Goal: Information Seeking & Learning: Learn about a topic

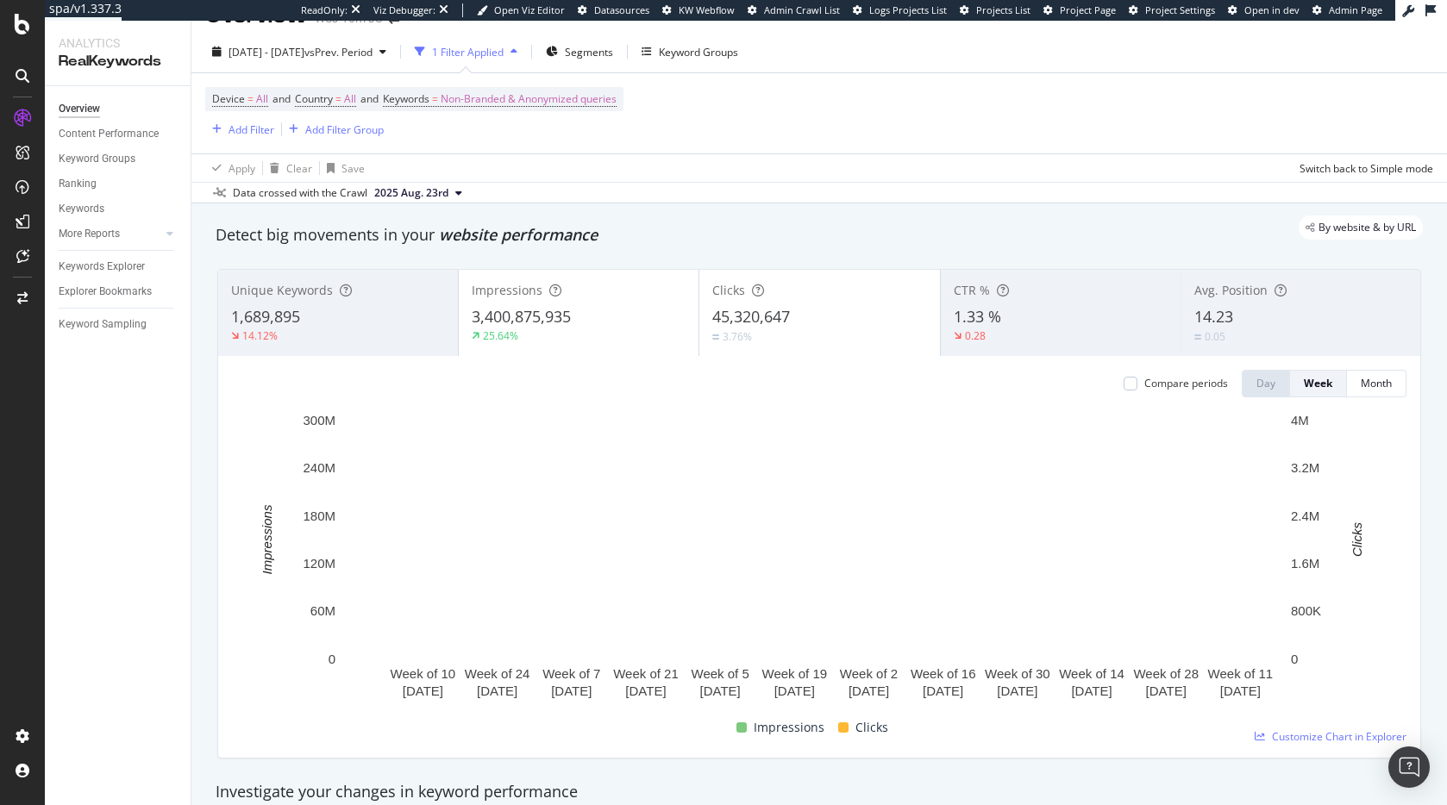
scroll to position [22, 0]
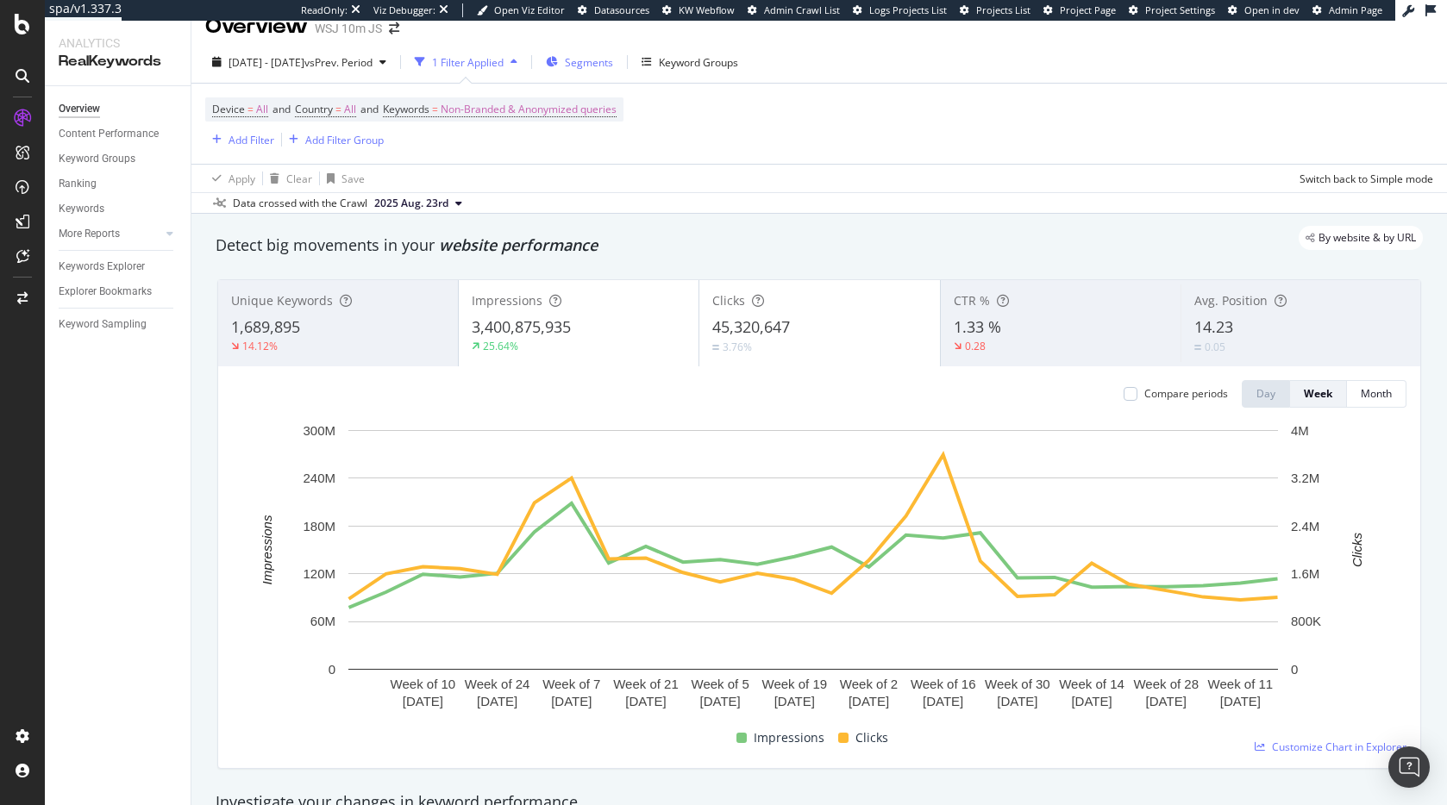
click at [613, 62] on span "Segments" at bounding box center [589, 62] width 48 height 15
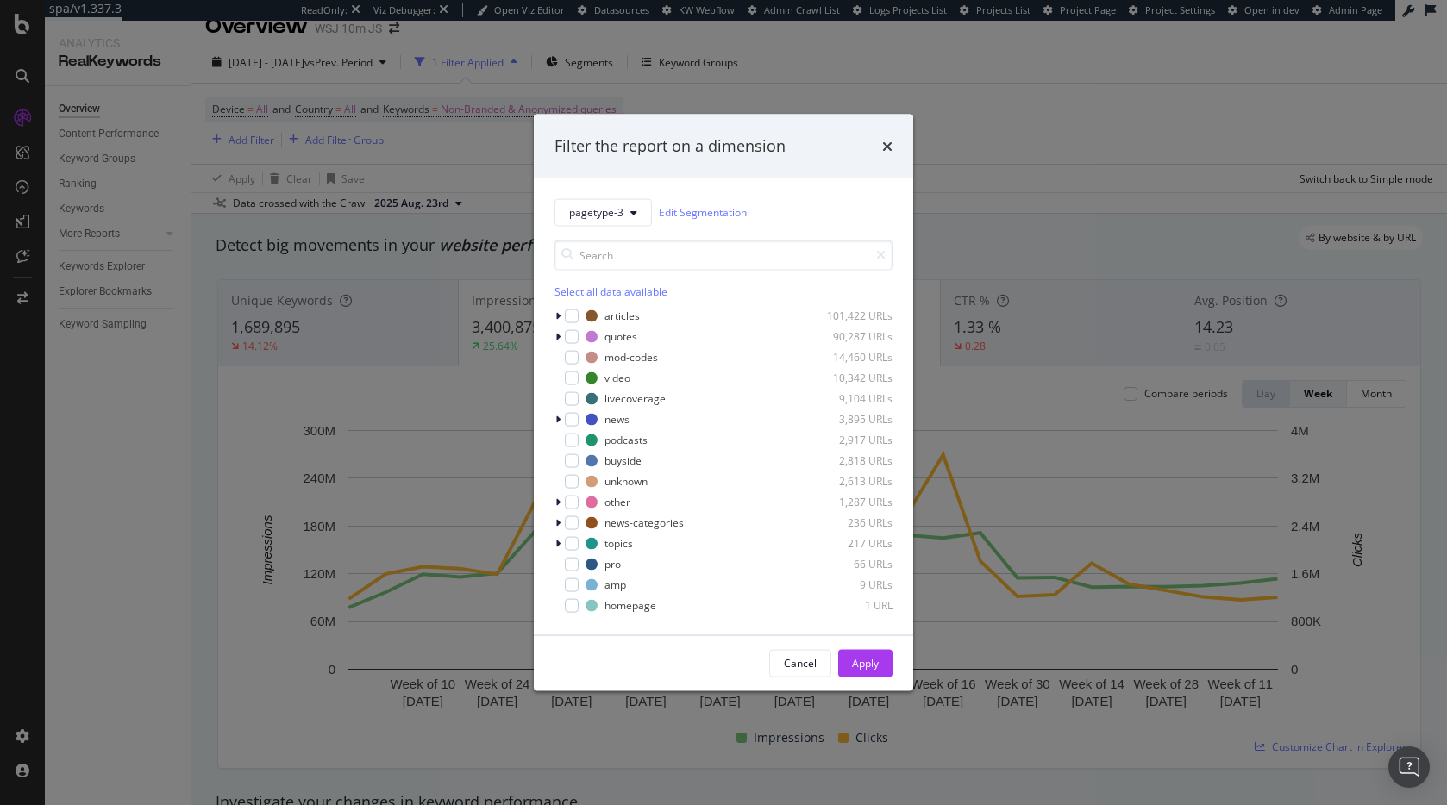
click at [835, 94] on div "Filter the report on a dimension pagetype-3 Edit Segmentation Select all data a…" at bounding box center [723, 402] width 1447 height 805
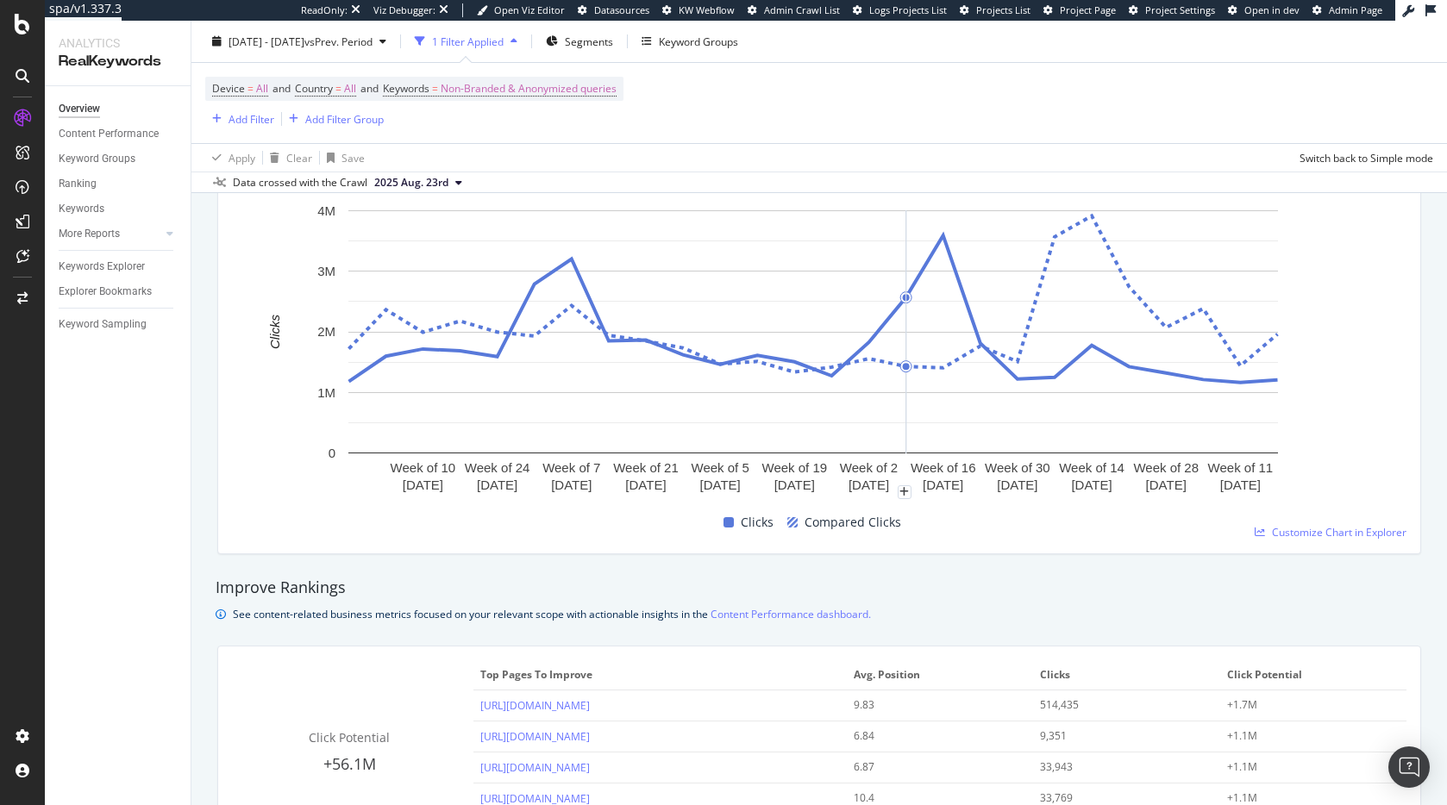
scroll to position [1092, 0]
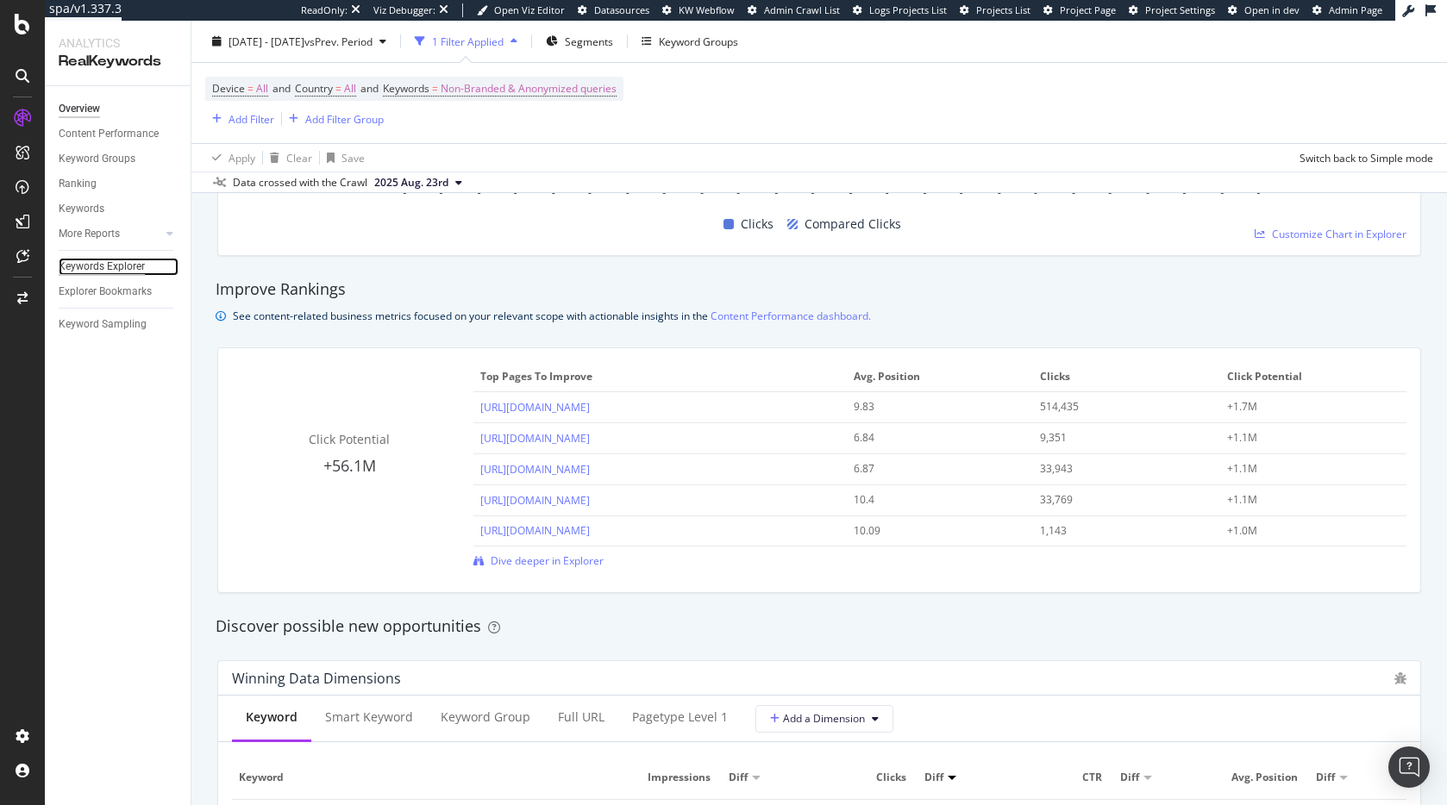
click at [81, 265] on div "Keywords Explorer" at bounding box center [102, 267] width 86 height 18
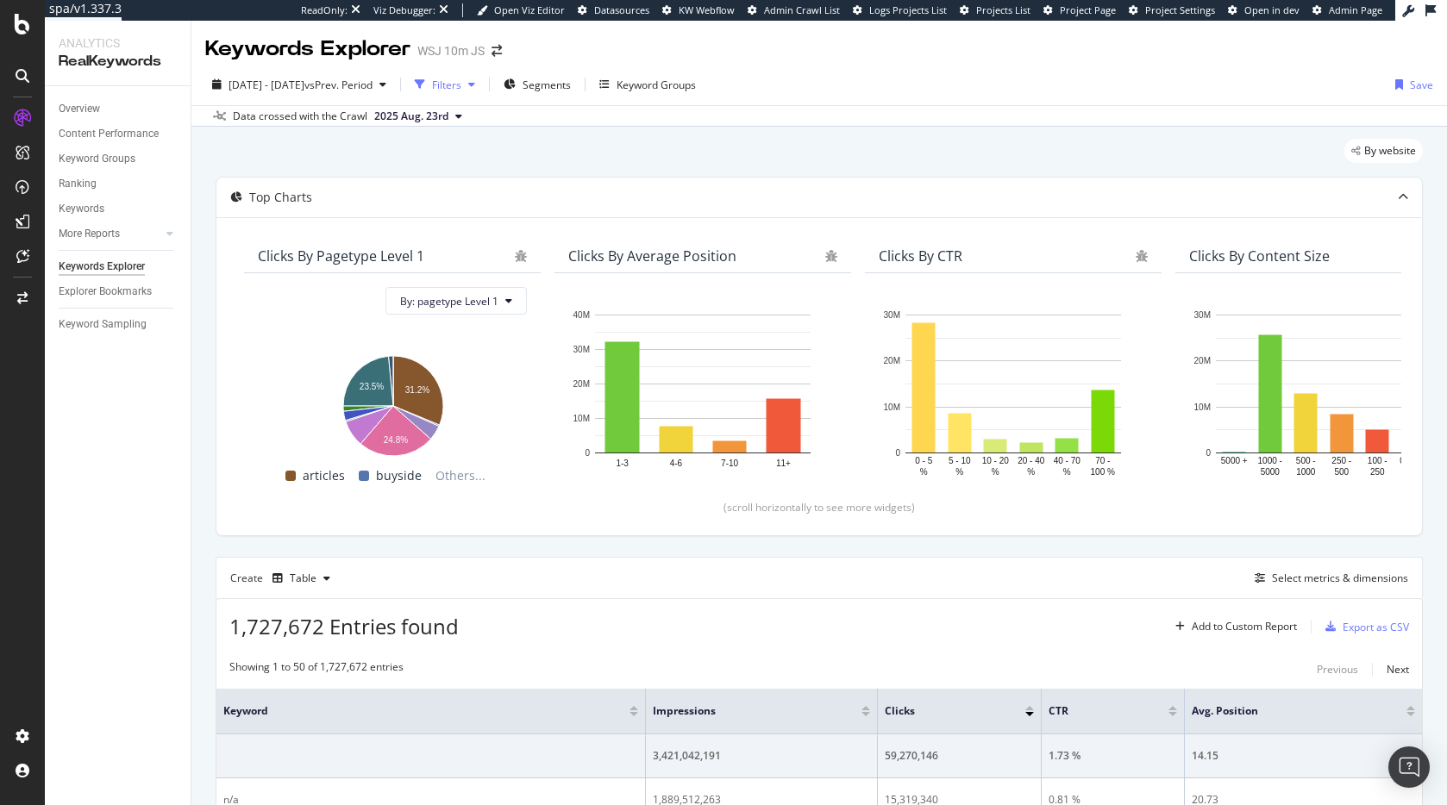
click at [461, 82] on div "Filters" at bounding box center [446, 85] width 29 height 15
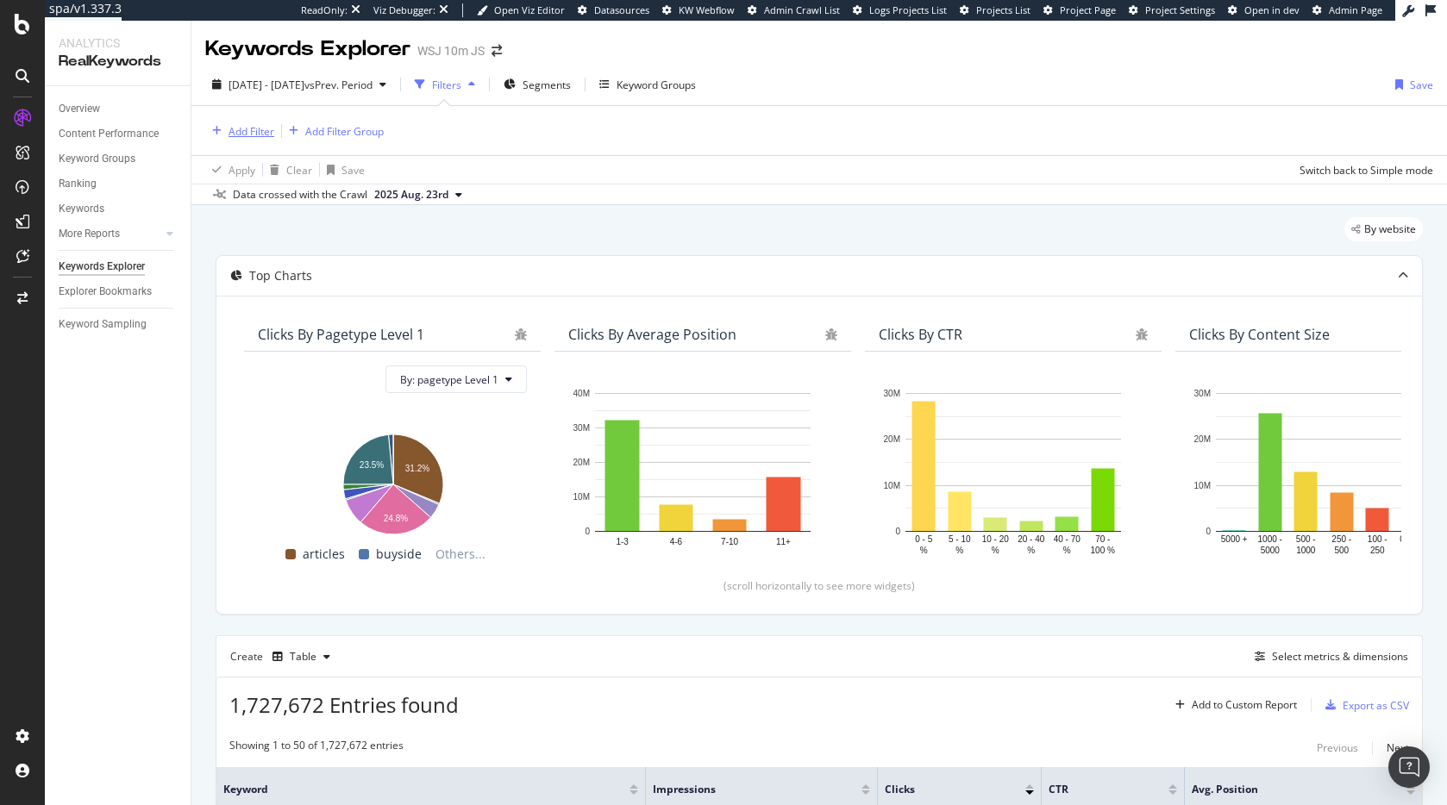
click at [235, 133] on div "Add Filter" at bounding box center [251, 131] width 46 height 15
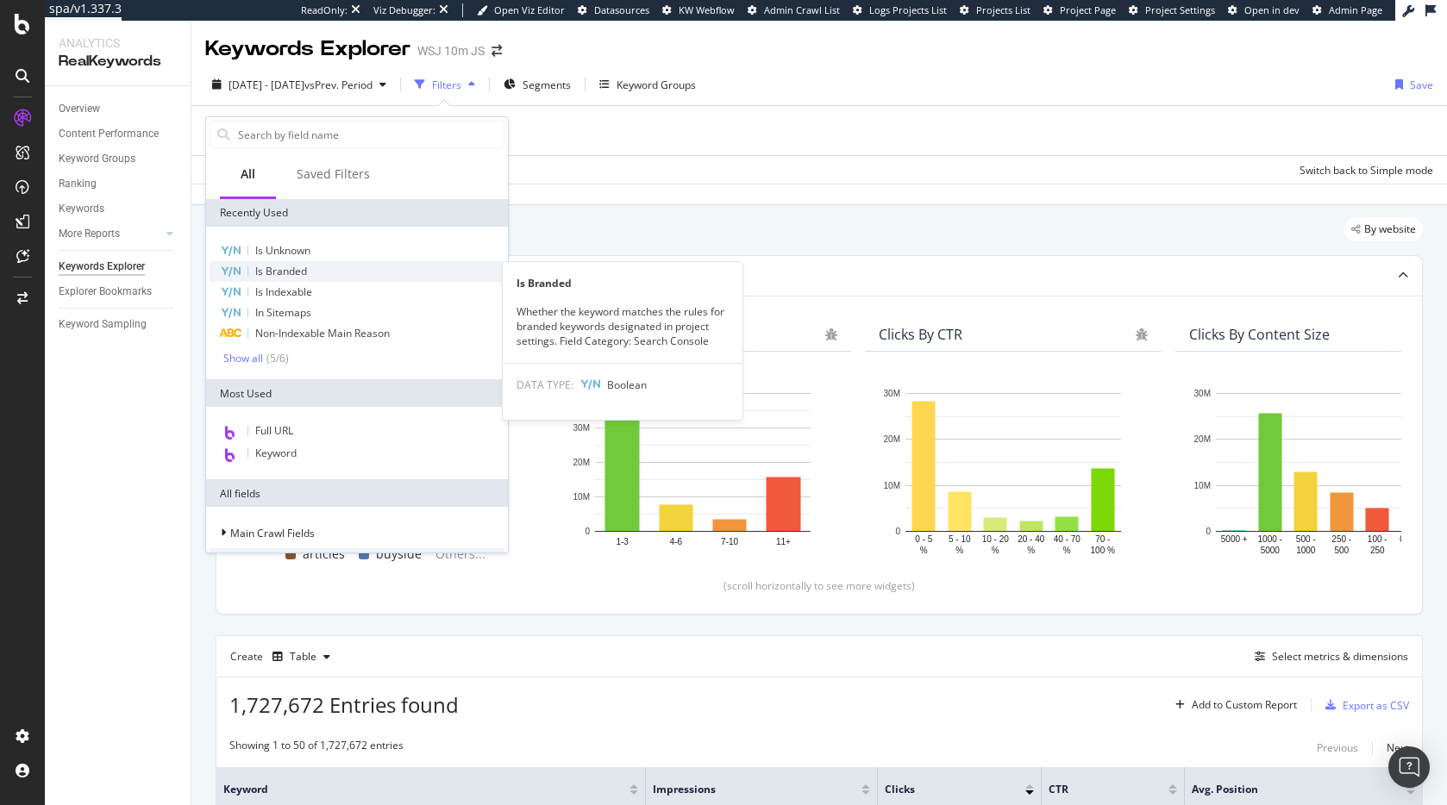
click at [302, 272] on span "Is Branded" at bounding box center [281, 271] width 52 height 15
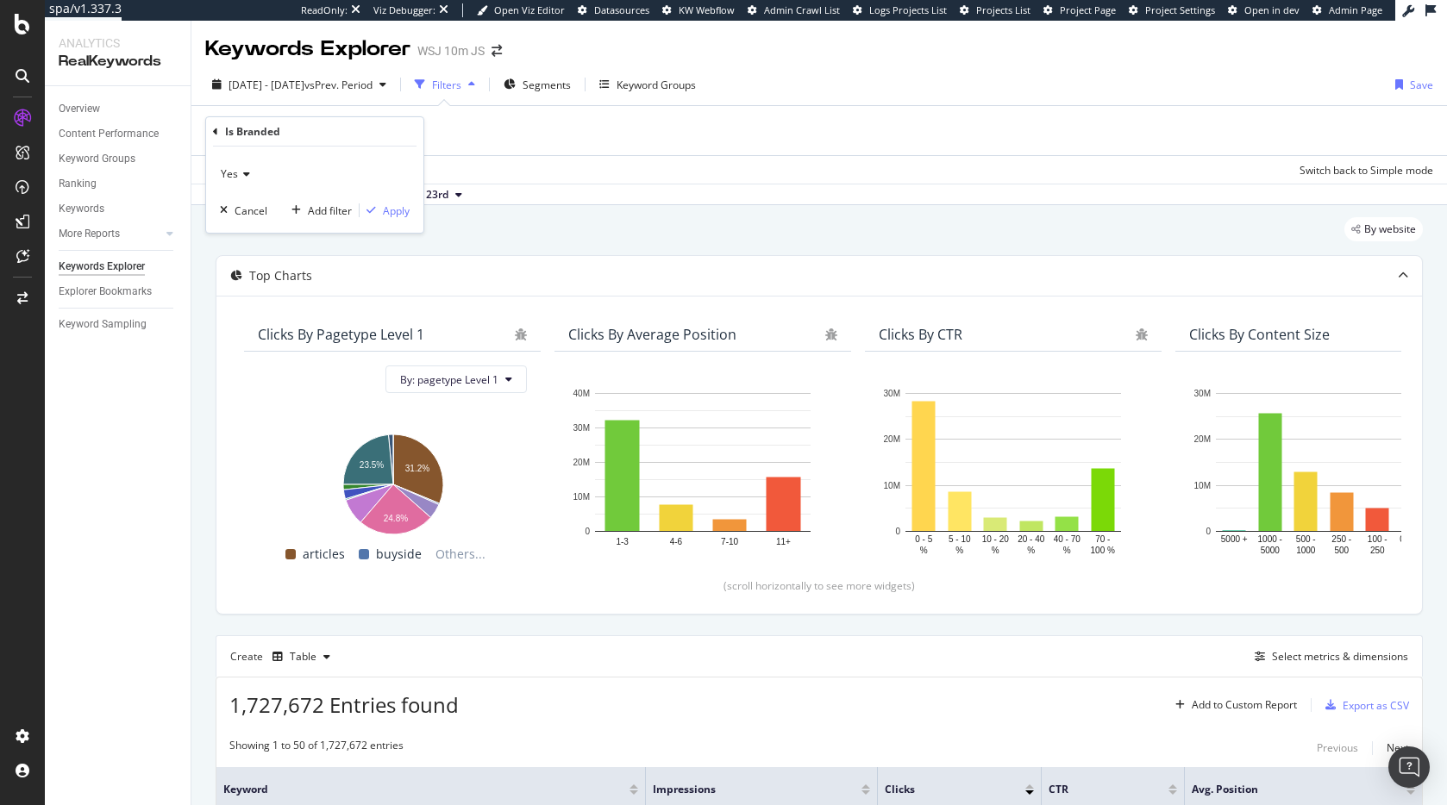
click at [249, 177] on div "Yes" at bounding box center [315, 174] width 190 height 28
click at [258, 231] on div "No" at bounding box center [316, 232] width 185 height 22
click at [385, 211] on div "Apply" at bounding box center [396, 210] width 27 height 15
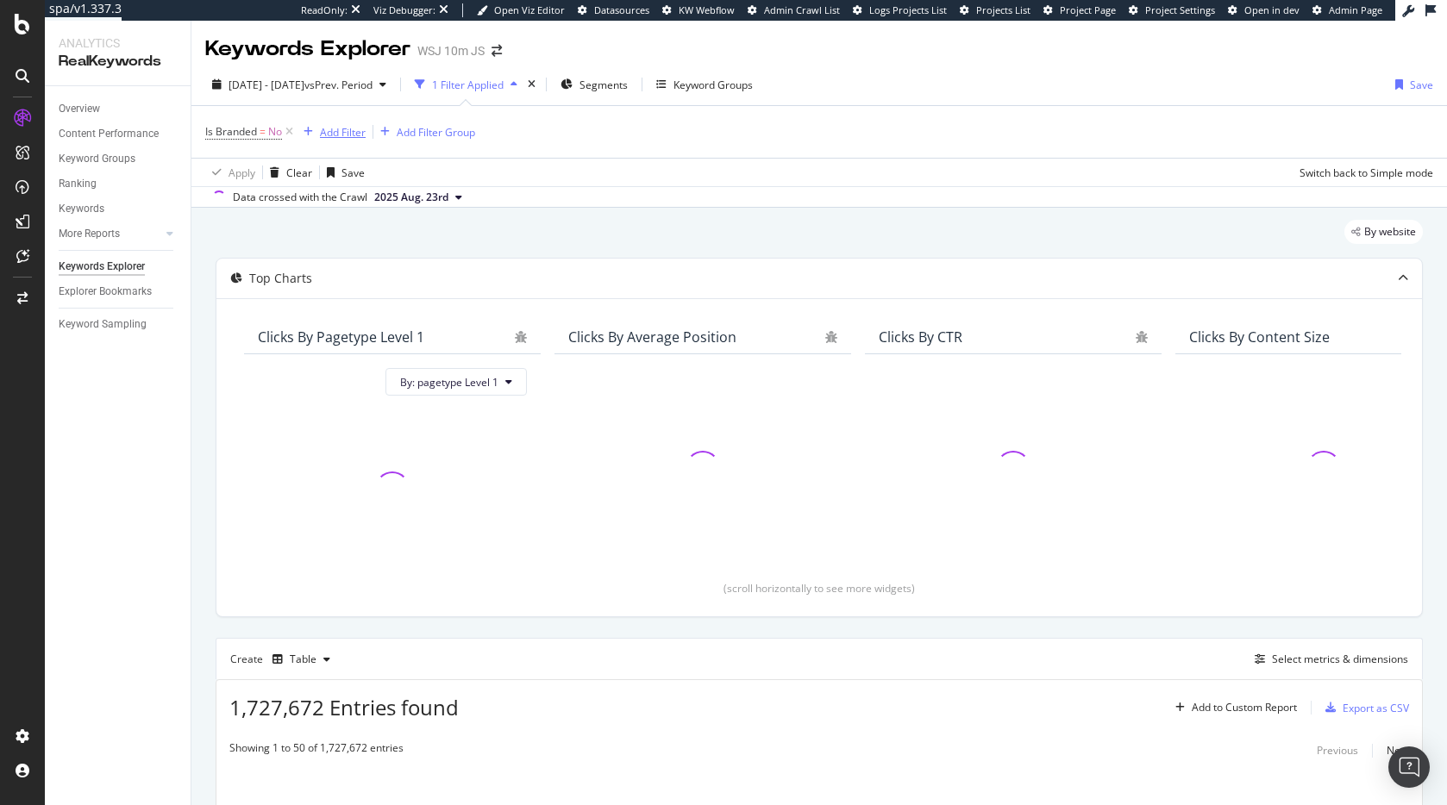
click at [329, 128] on div "Add Filter" at bounding box center [343, 132] width 46 height 15
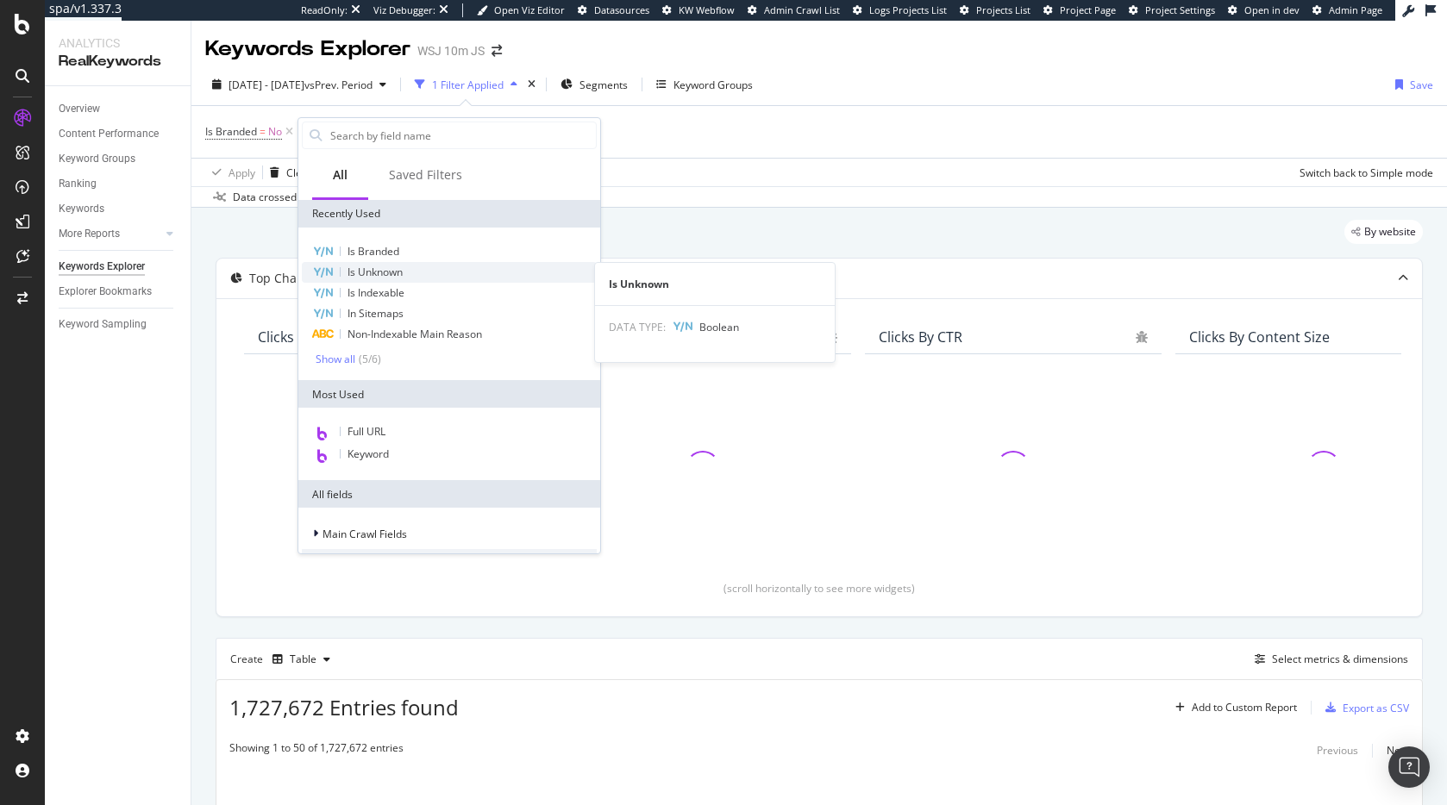
click at [397, 268] on span "Is Unknown" at bounding box center [374, 272] width 55 height 15
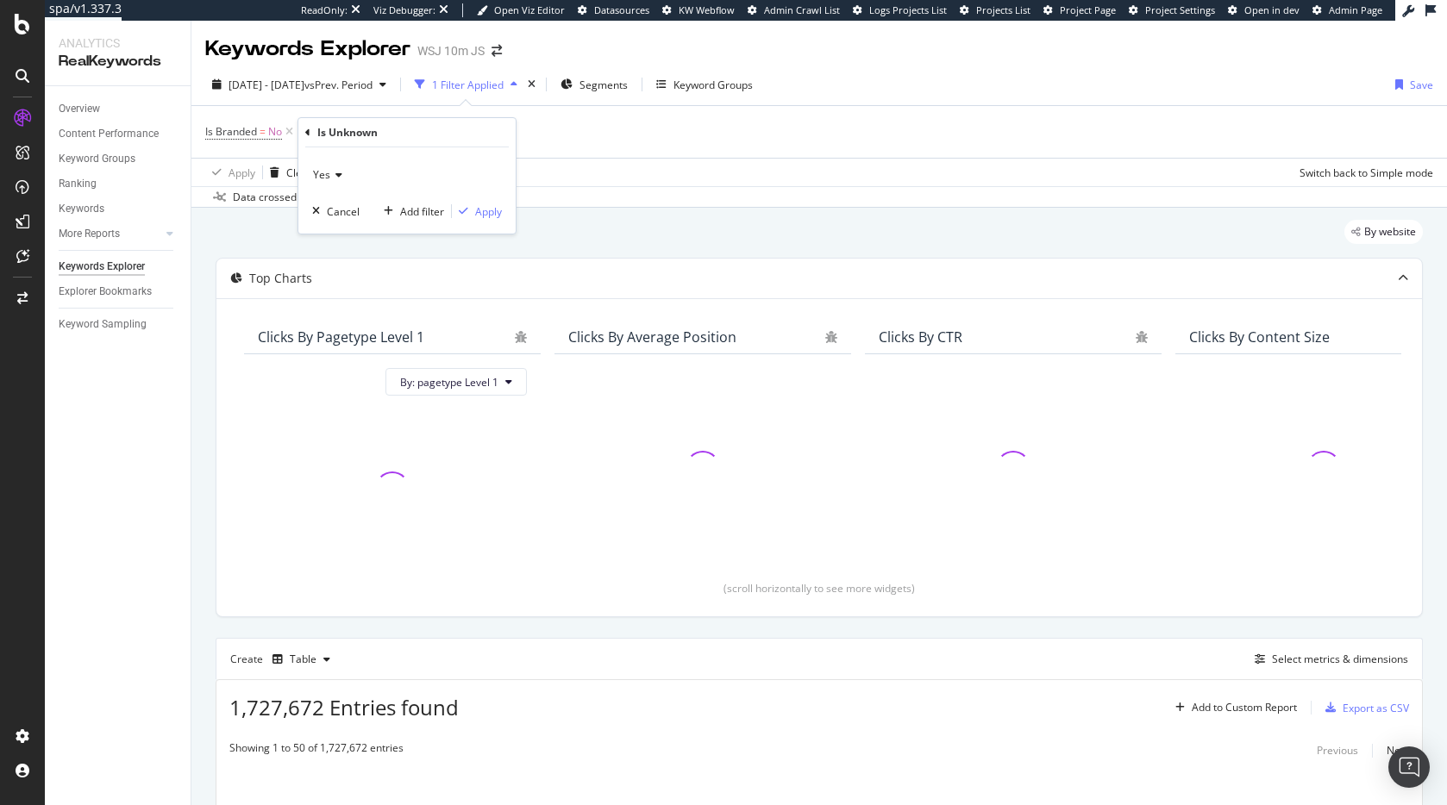
click at [322, 166] on div "Yes" at bounding box center [407, 175] width 190 height 28
click at [470, 169] on div "Yes" at bounding box center [407, 175] width 190 height 28
click at [497, 208] on div "Apply" at bounding box center [488, 211] width 27 height 15
click at [713, 162] on div "Apply Clear Save Switch back to Simple mode" at bounding box center [818, 172] width 1255 height 28
click at [633, 88] on span "Segments" at bounding box center [609, 85] width 48 height 15
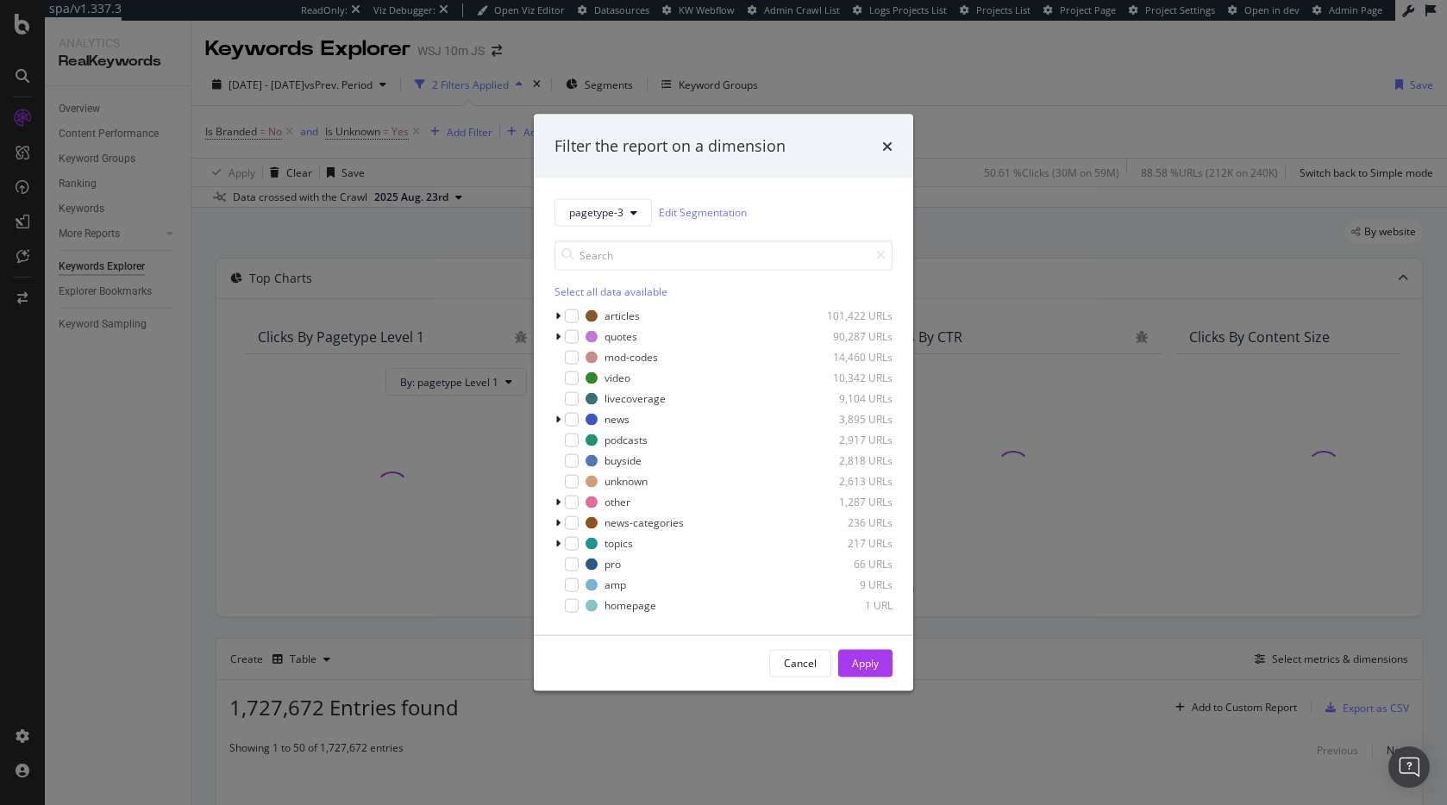
click at [635, 292] on div "Select all data available" at bounding box center [723, 291] width 338 height 15
click at [1017, 178] on div "Filter the report on a dimension pagetype-3 Edit Segmentation Unselect all data…" at bounding box center [723, 402] width 1447 height 805
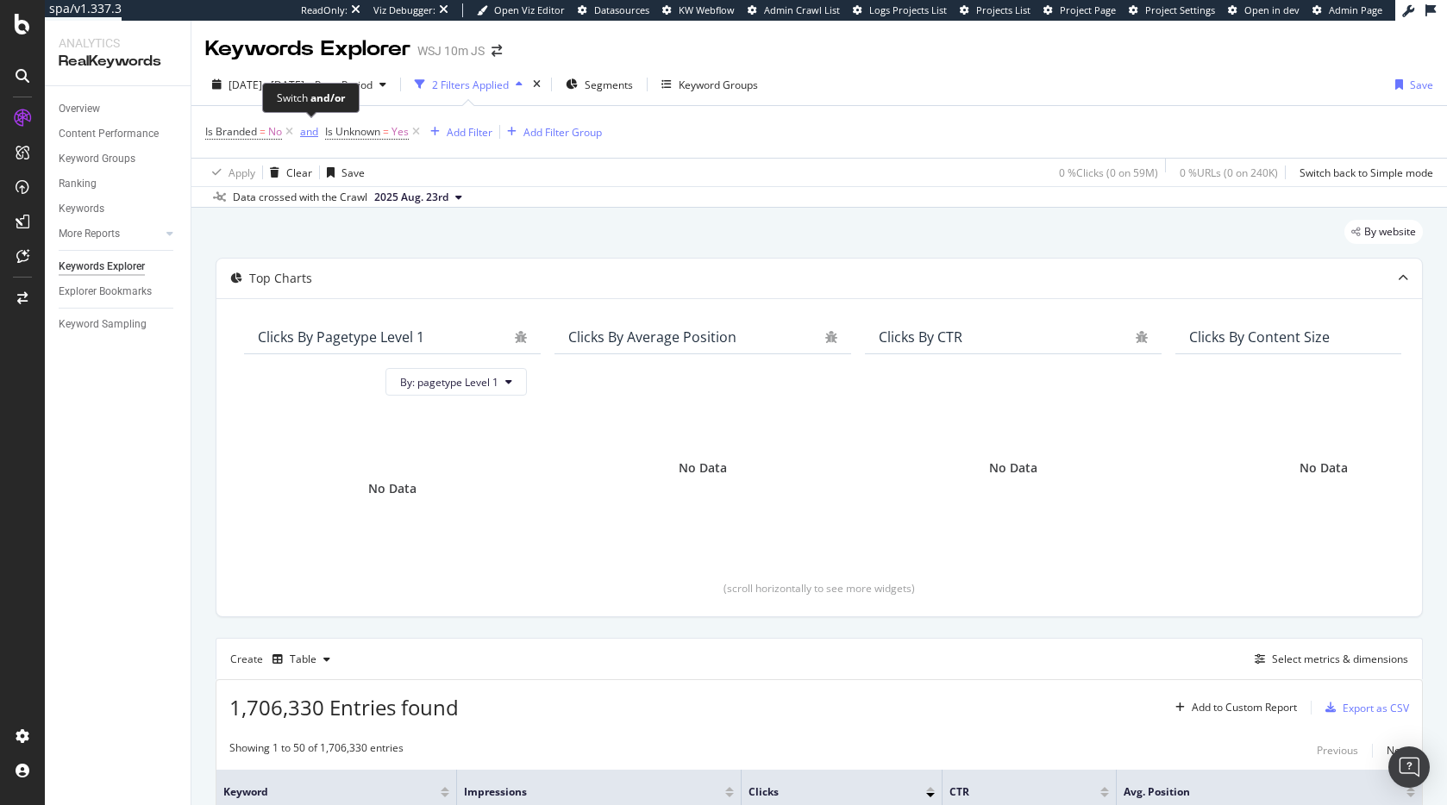
click at [310, 129] on div "and" at bounding box center [309, 131] width 18 height 15
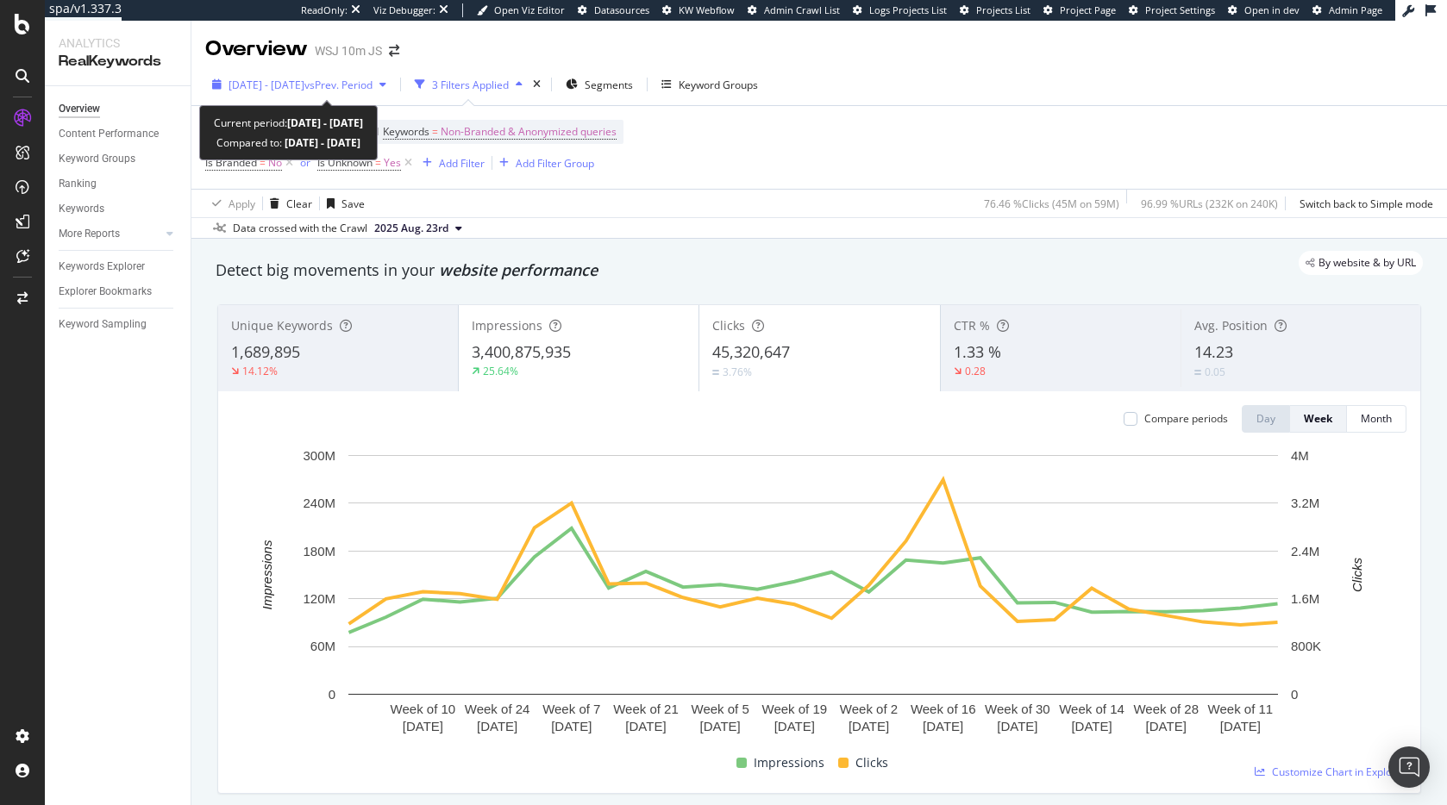
click at [295, 83] on span "[DATE] - [DATE]" at bounding box center [266, 85] width 76 height 15
click at [372, 82] on span "vs Prev. Period" at bounding box center [338, 85] width 68 height 15
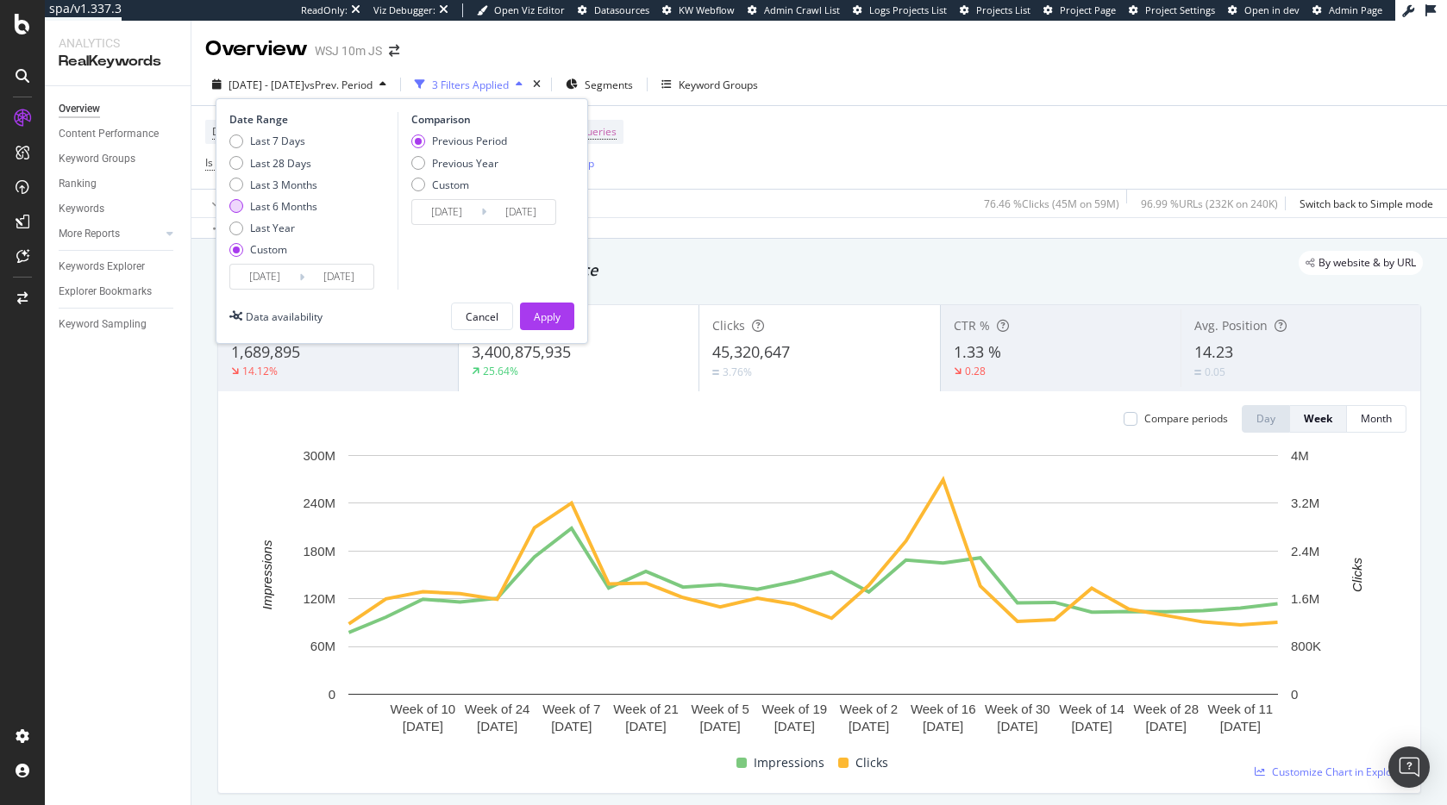
click at [287, 202] on div "Last 6 Months" at bounding box center [283, 206] width 67 height 15
type input "2025/02/26"
type input "2025/08/25"
type input "2024/08/28"
type input "[DATE]"
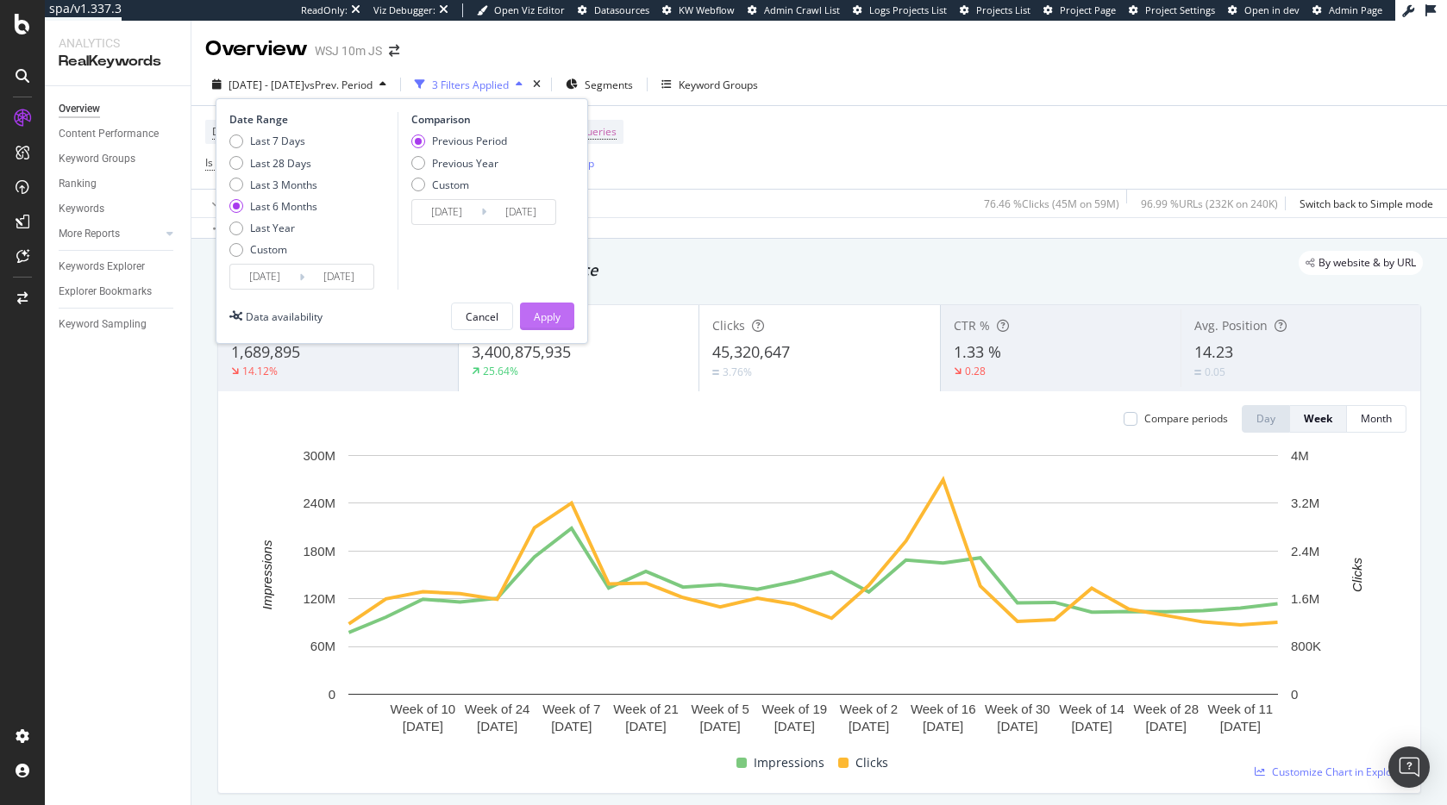
click at [551, 320] on div "Apply" at bounding box center [547, 317] width 27 height 15
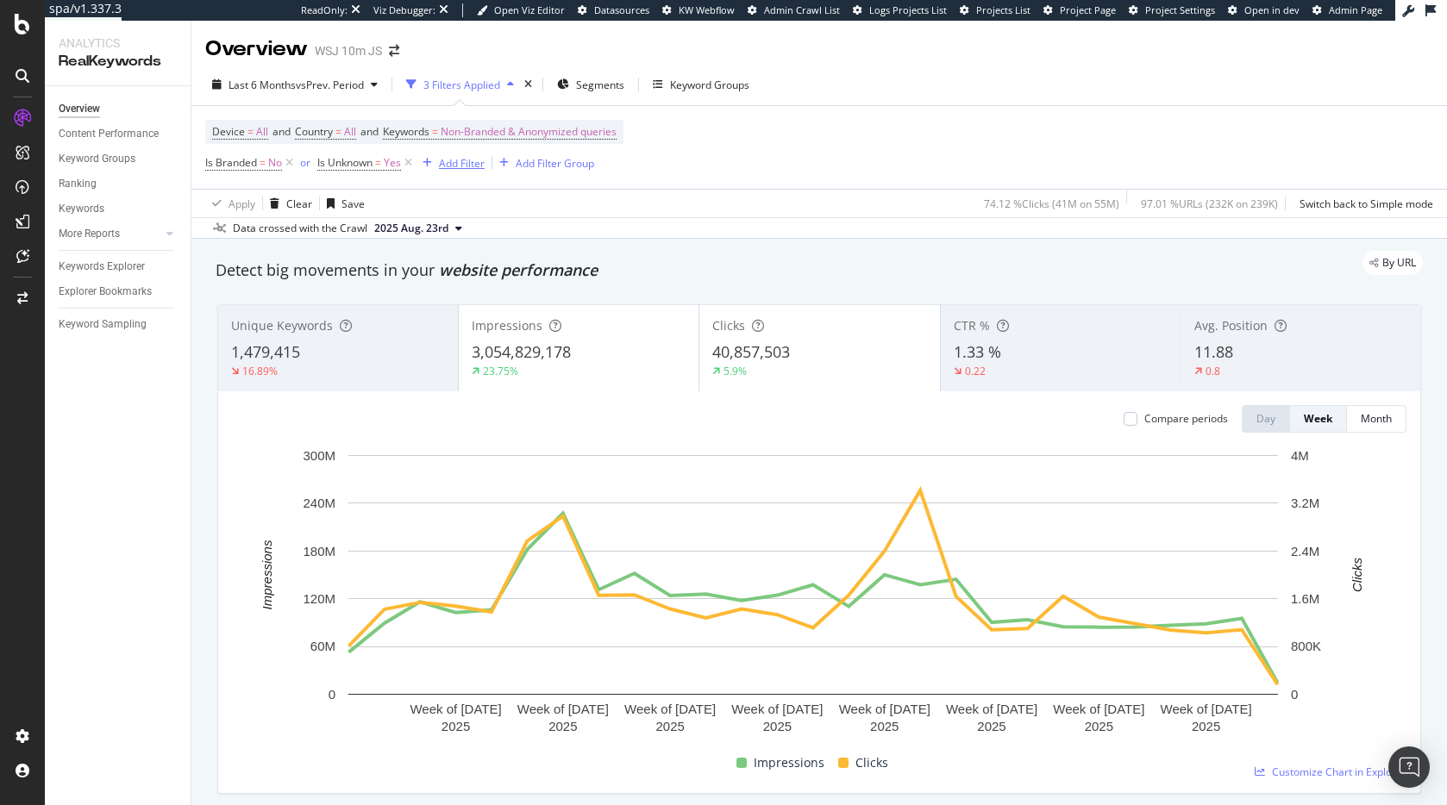
click at [406, 165] on icon at bounding box center [408, 162] width 15 height 17
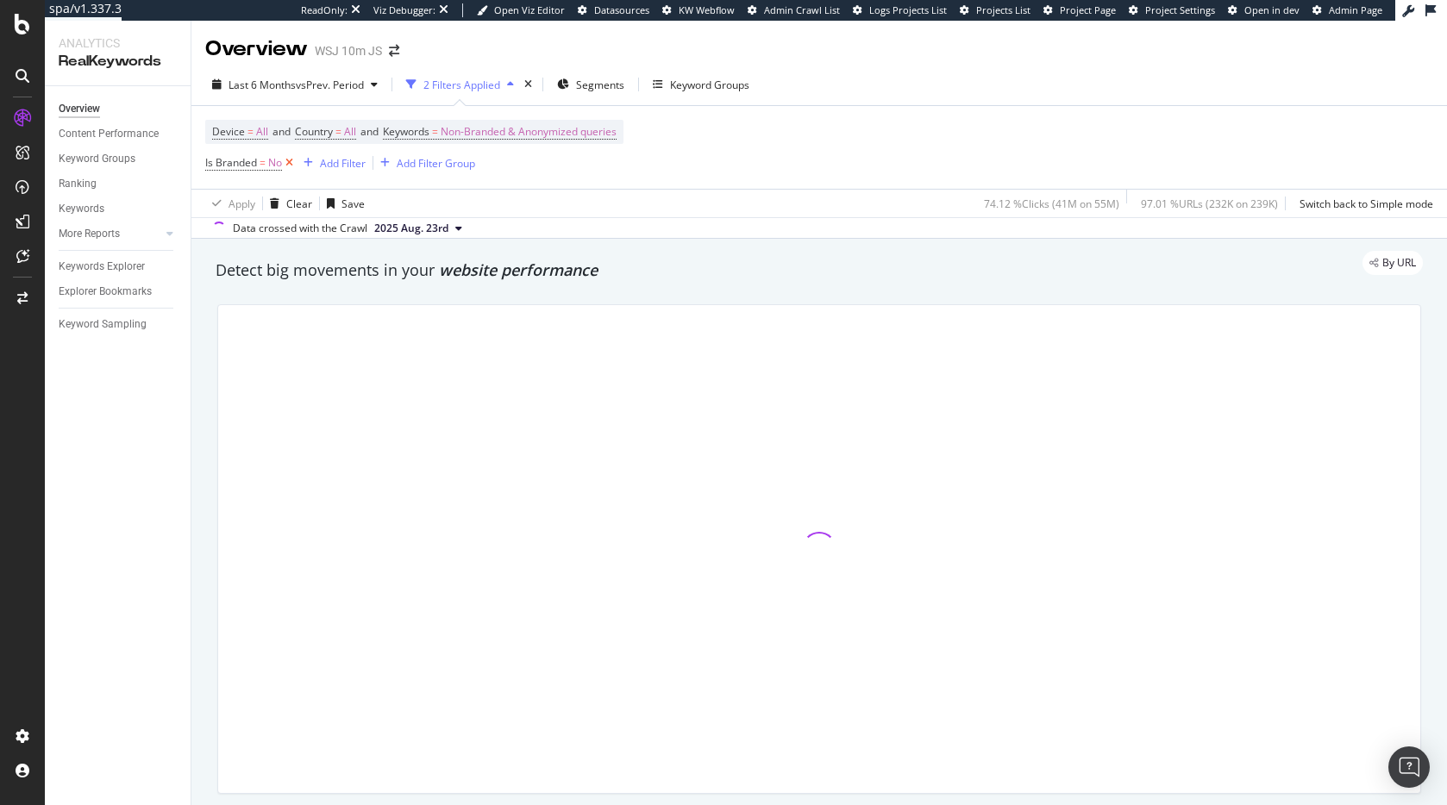
click at [285, 165] on icon at bounding box center [289, 162] width 15 height 17
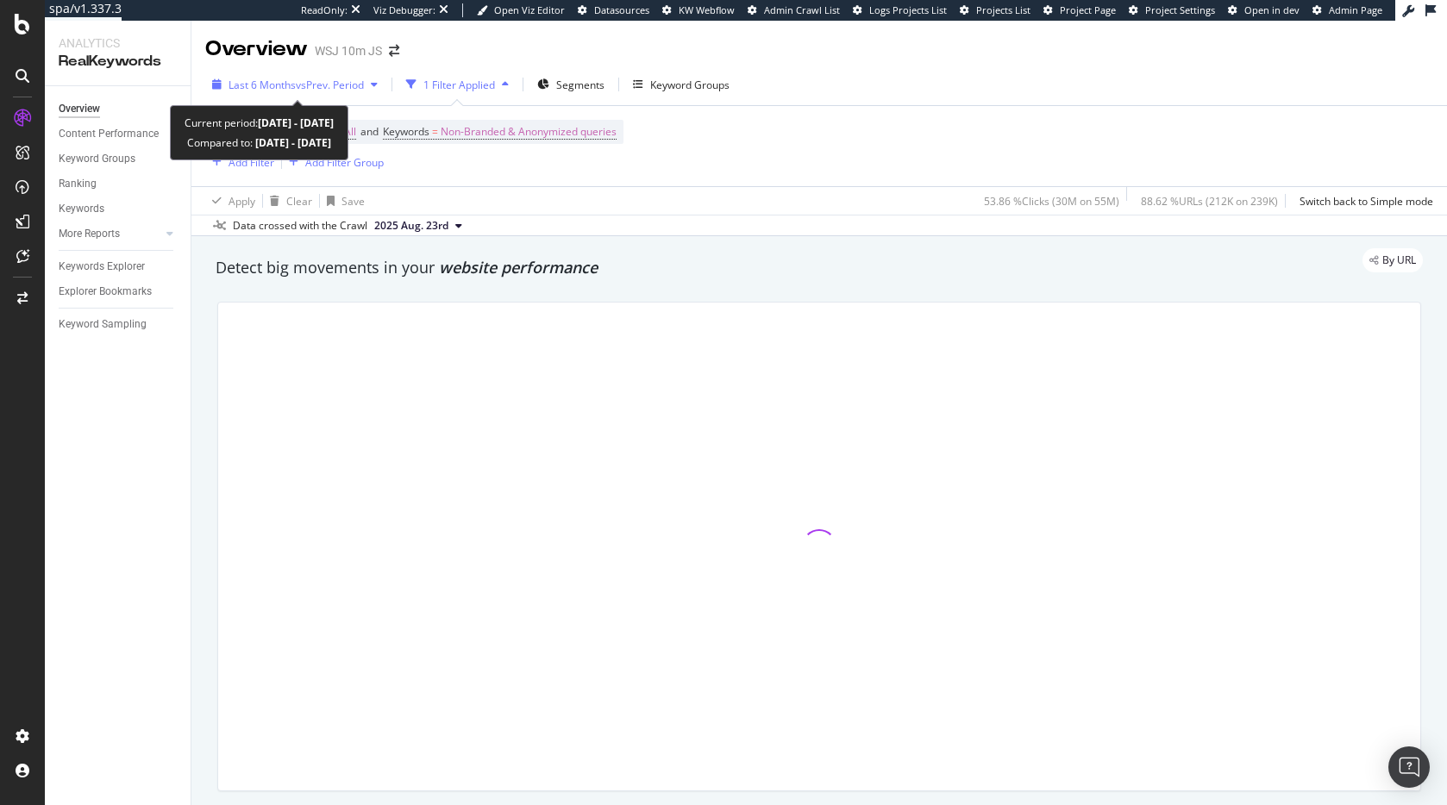
click at [325, 76] on div "Last 6 Months vs Prev. Period" at bounding box center [294, 85] width 179 height 26
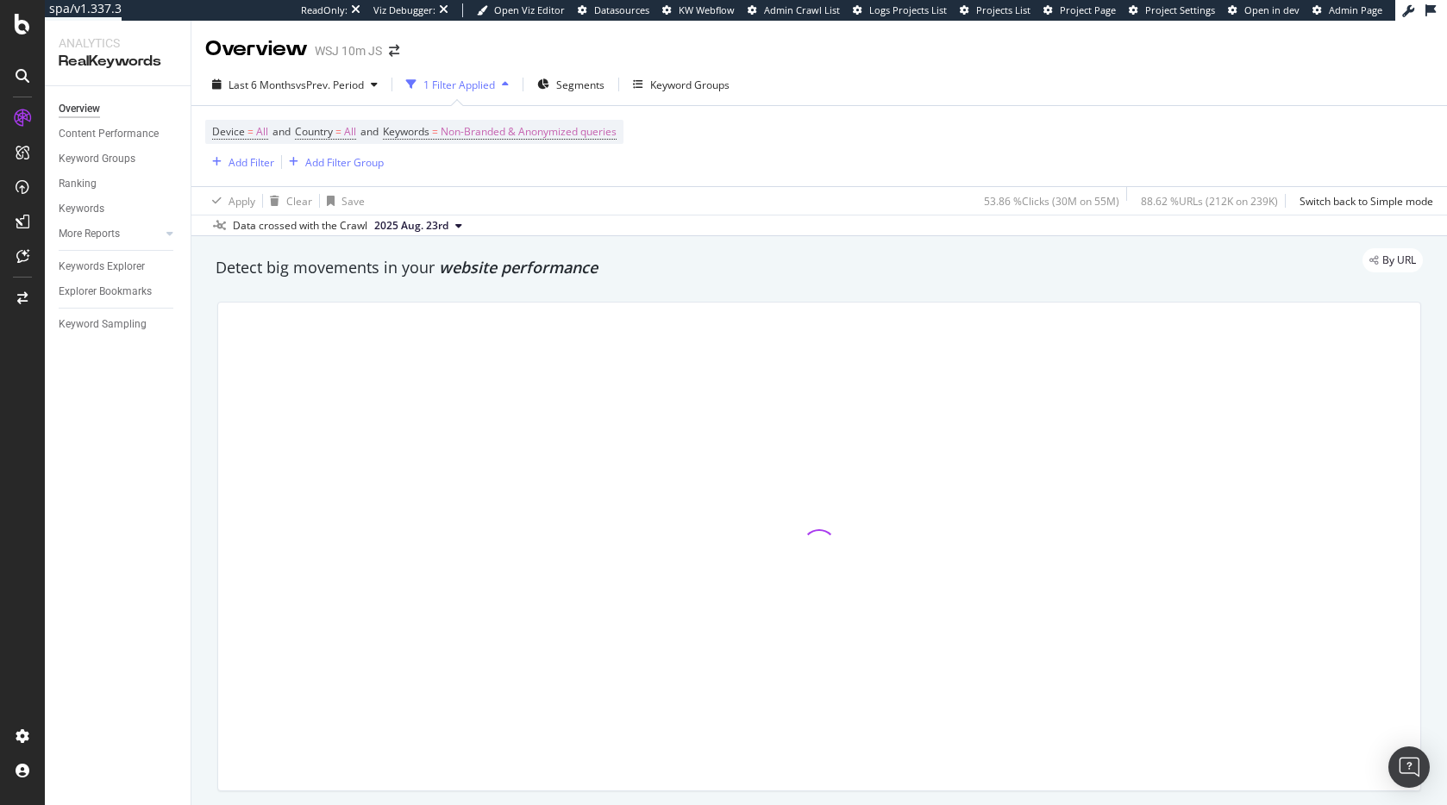
click at [977, 87] on div "Last 6 Months vs Prev. Period 1 Filter Applied Segments Keyword Groups" at bounding box center [818, 88] width 1255 height 34
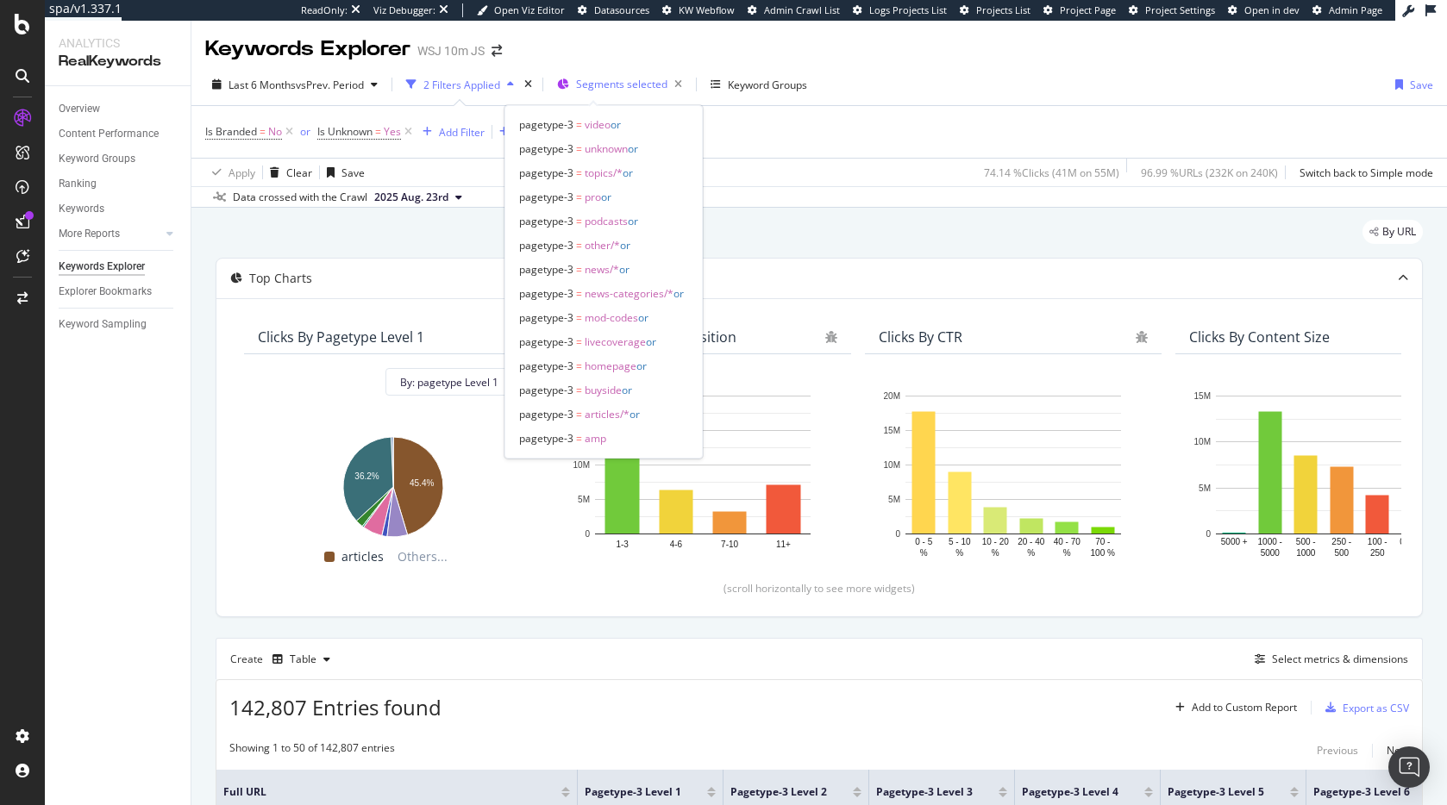
click at [589, 72] on div "Segments selected" at bounding box center [632, 84] width 113 height 24
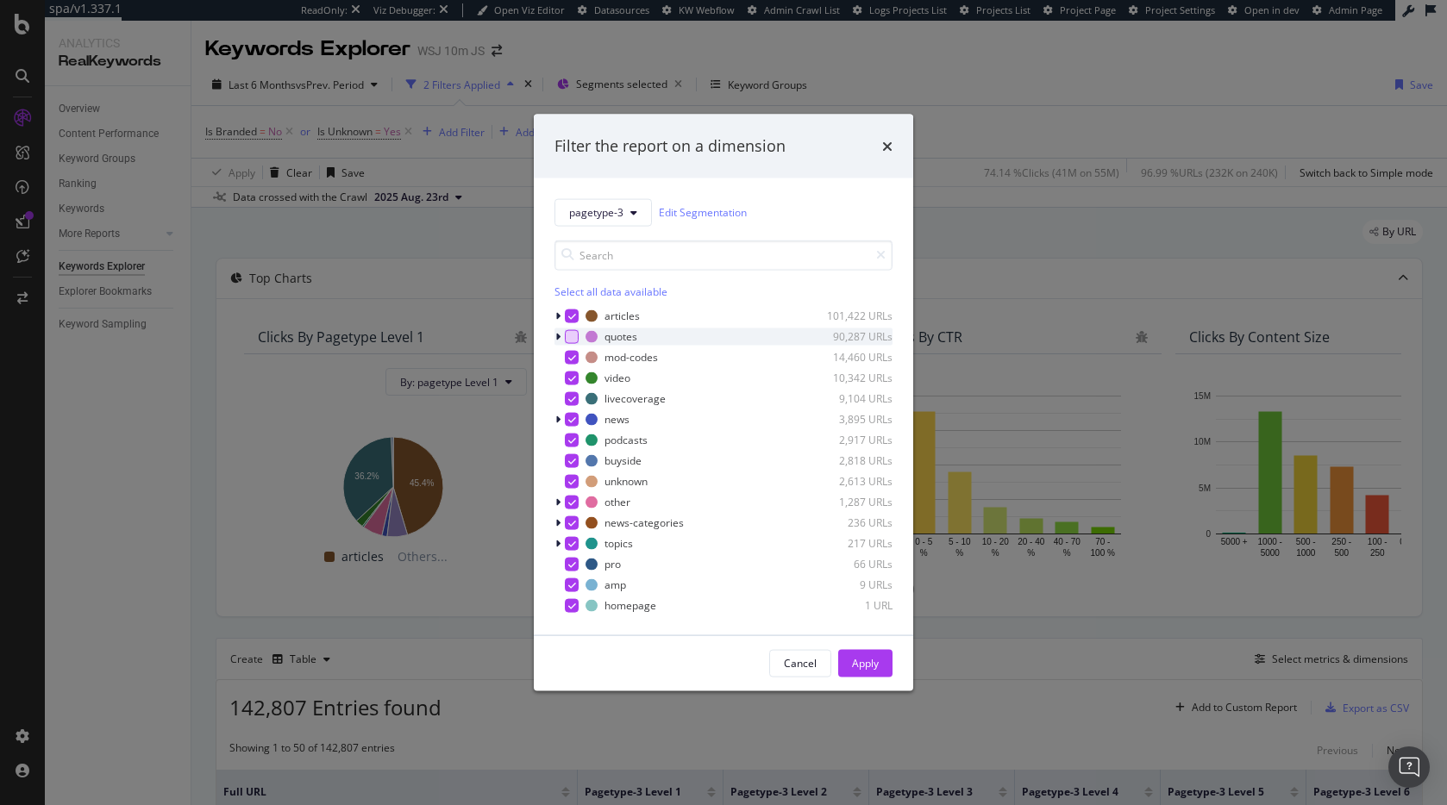
click at [574, 331] on div "modal" at bounding box center [572, 336] width 14 height 14
click at [854, 666] on div "Apply" at bounding box center [865, 663] width 27 height 15
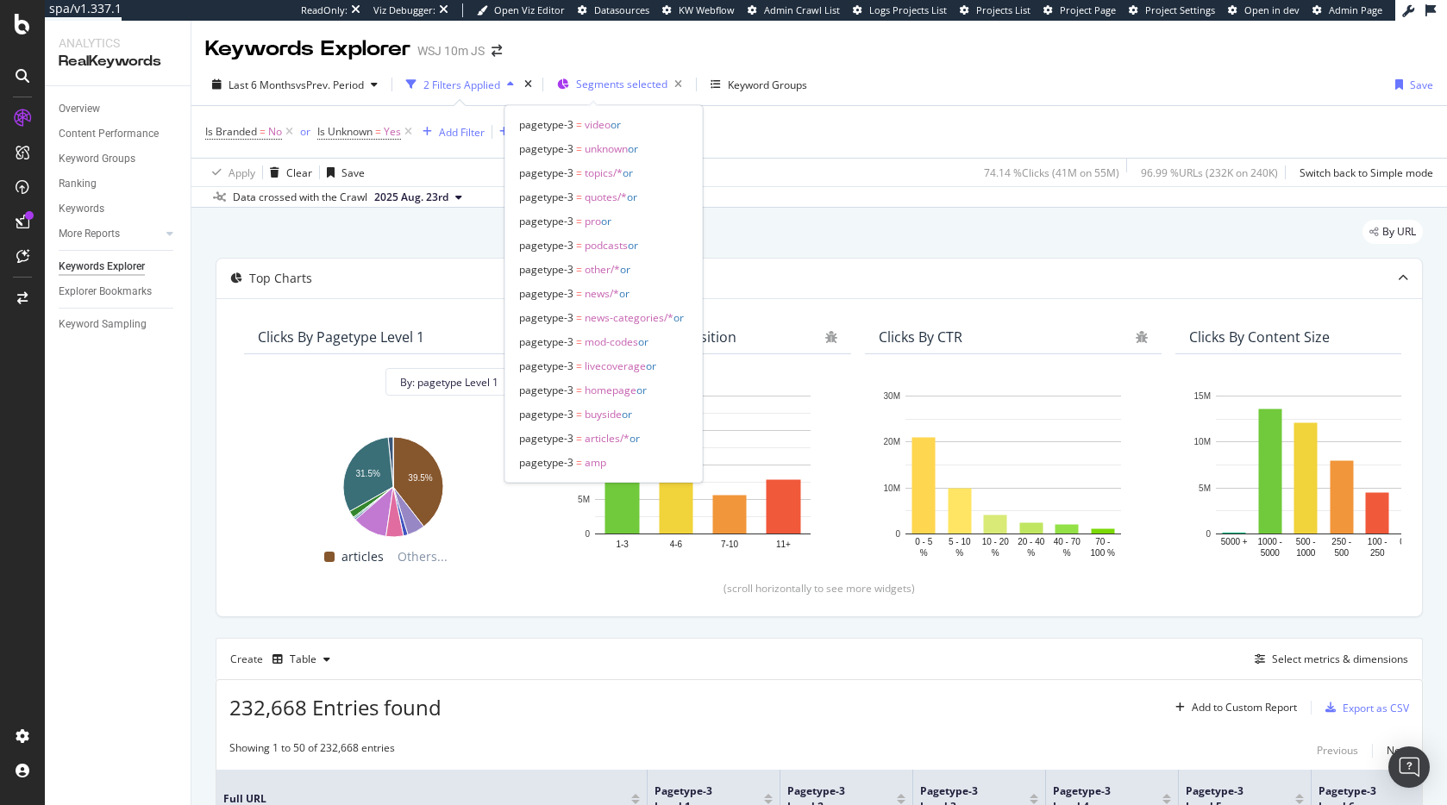
click at [608, 87] on span "Segments selected" at bounding box center [621, 84] width 91 height 15
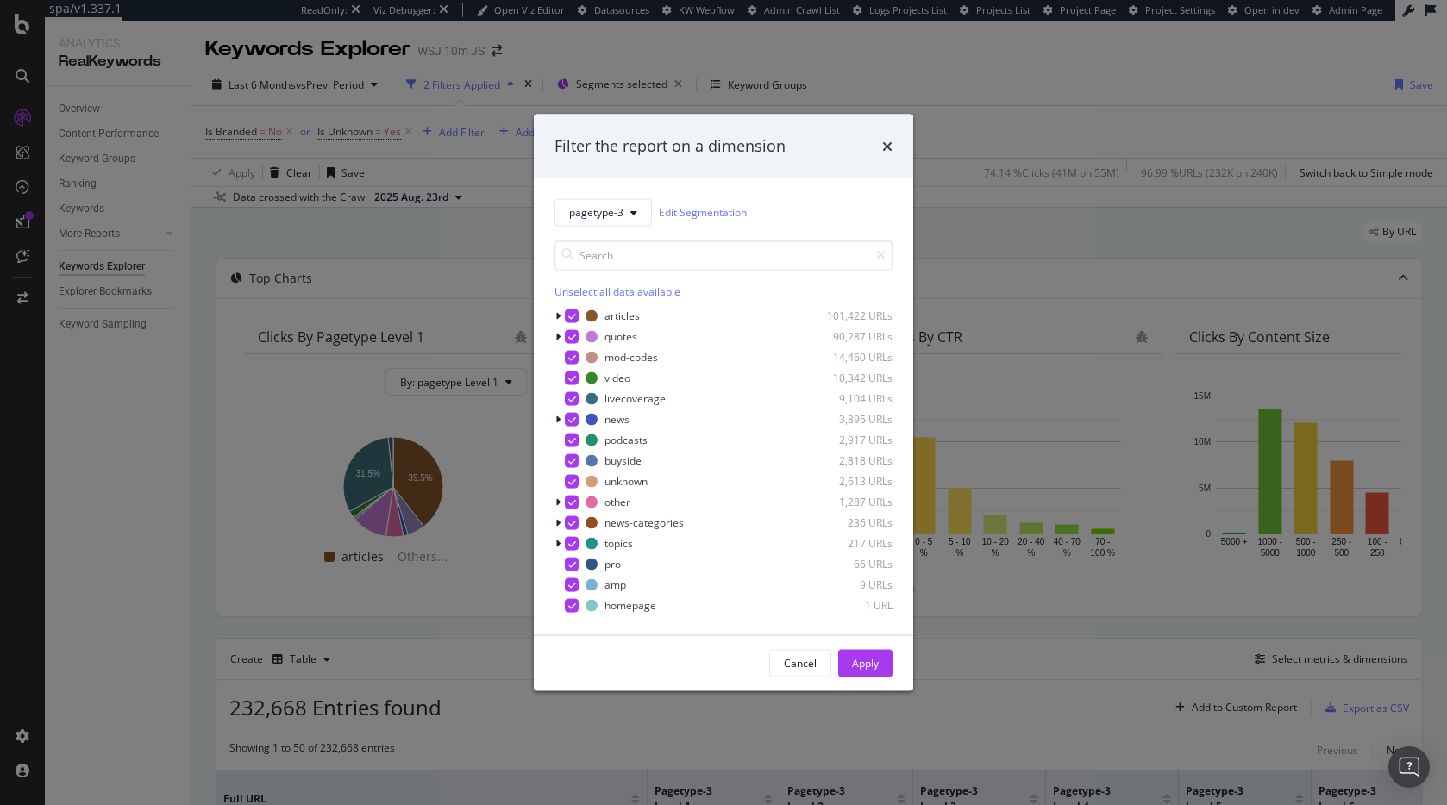
click at [1074, 141] on div "Filter the report on a dimension pagetype-3 Edit Segmentation Unselect all data…" at bounding box center [723, 402] width 1447 height 805
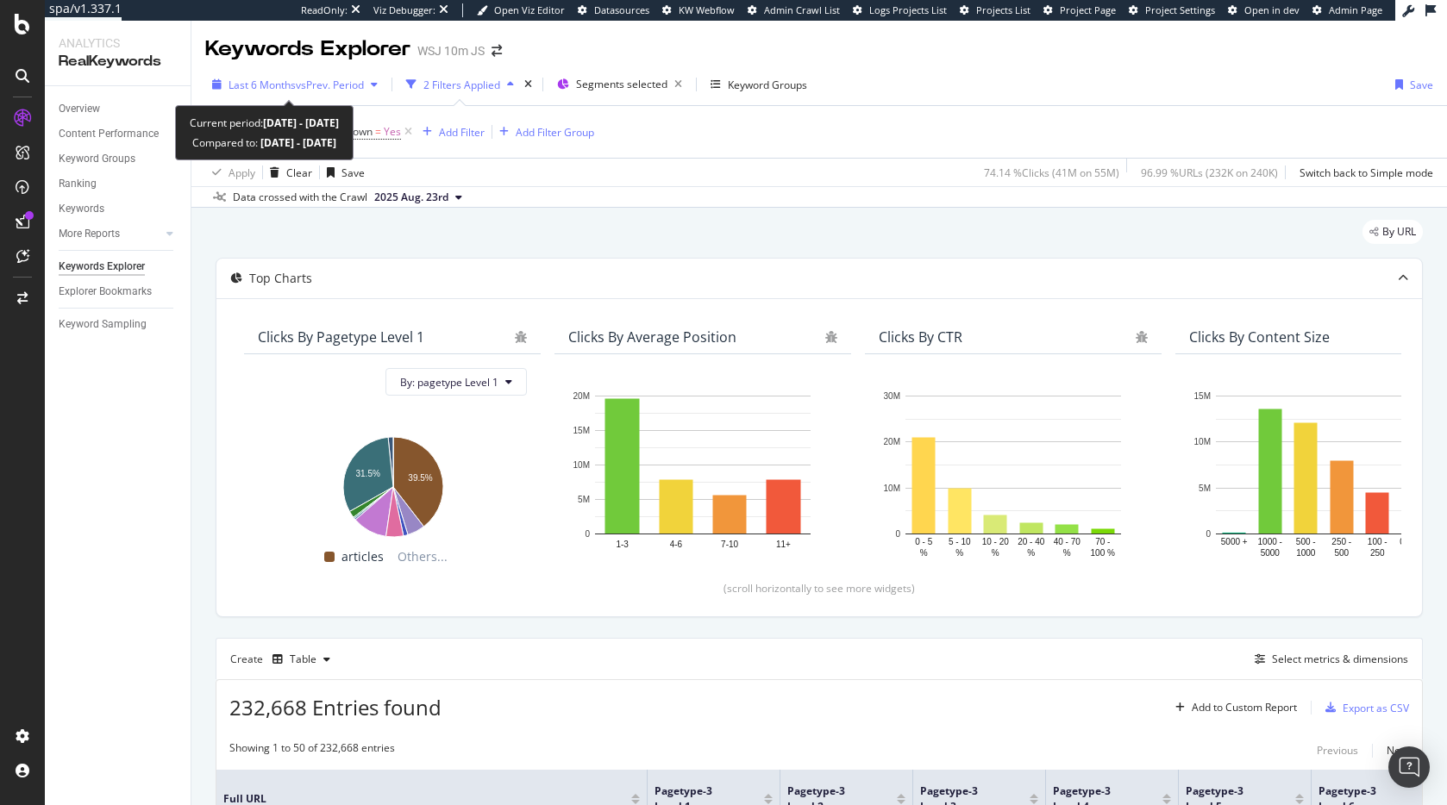
click at [284, 78] on div "Last 6 Months vs Prev. Period" at bounding box center [295, 85] width 135 height 15
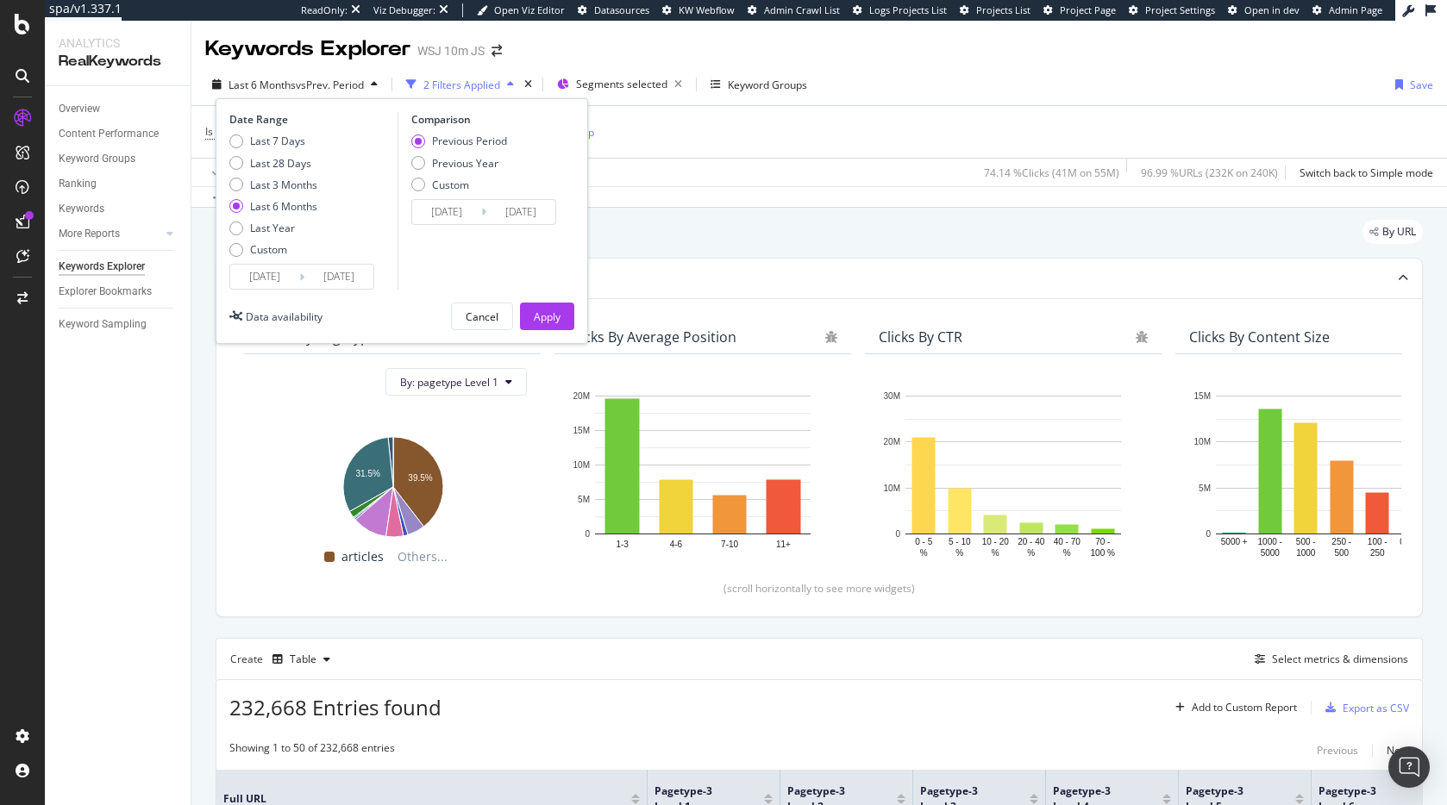
click at [929, 243] on div "By URL" at bounding box center [819, 239] width 1207 height 38
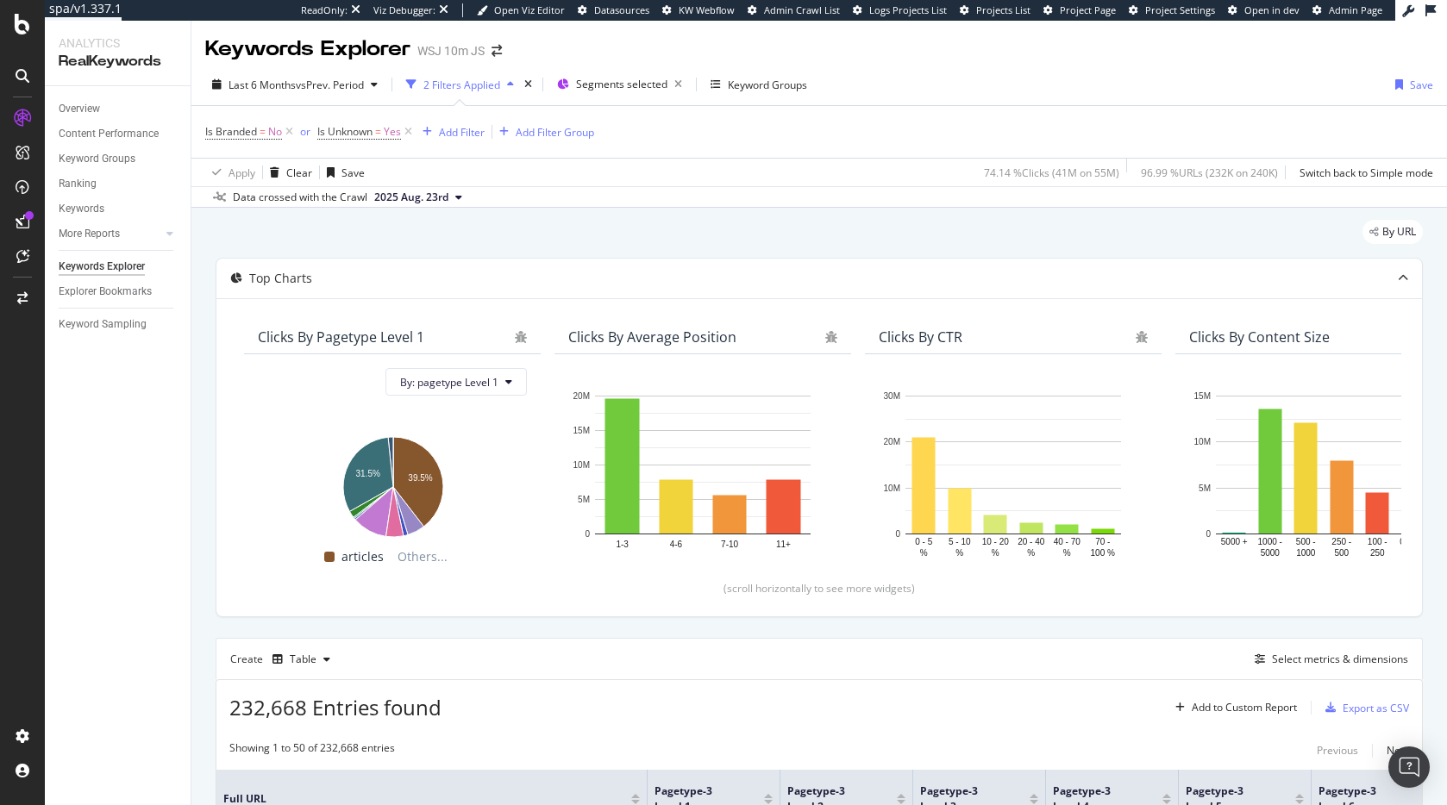
scroll to position [199, 0]
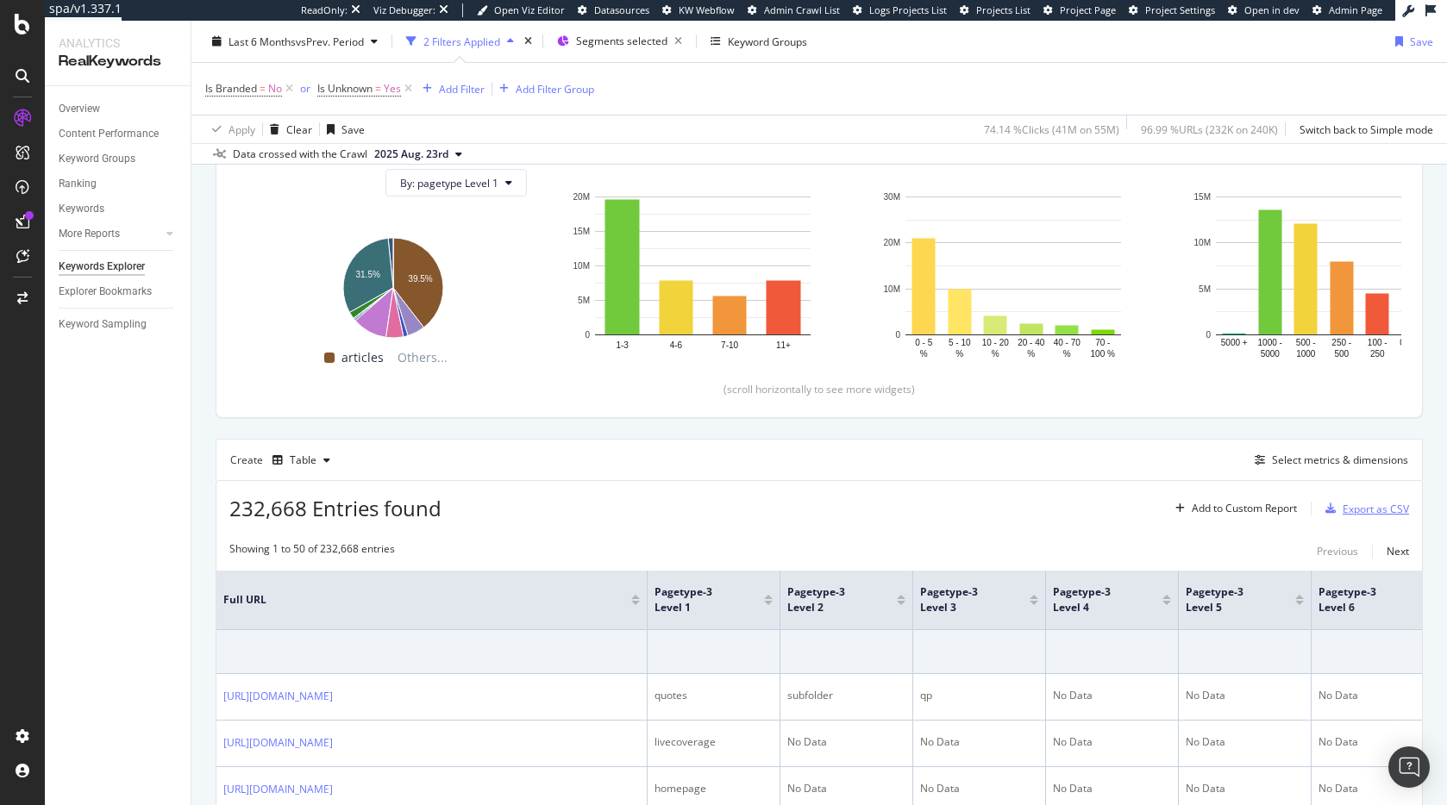
click at [1360, 515] on div "Export as CSV" at bounding box center [1375, 509] width 66 height 15
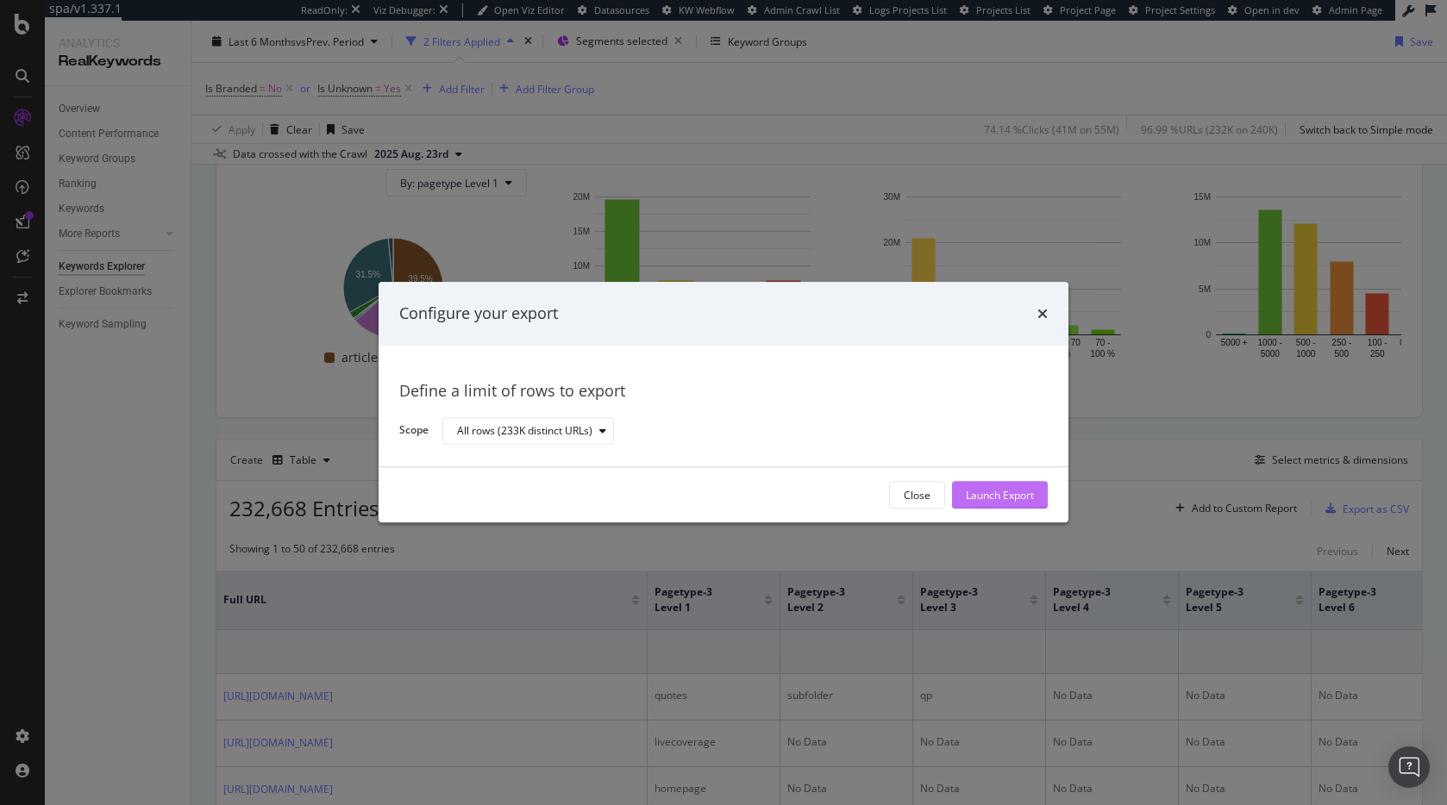
click at [1011, 489] on div "Launch Export" at bounding box center [1000, 495] width 68 height 15
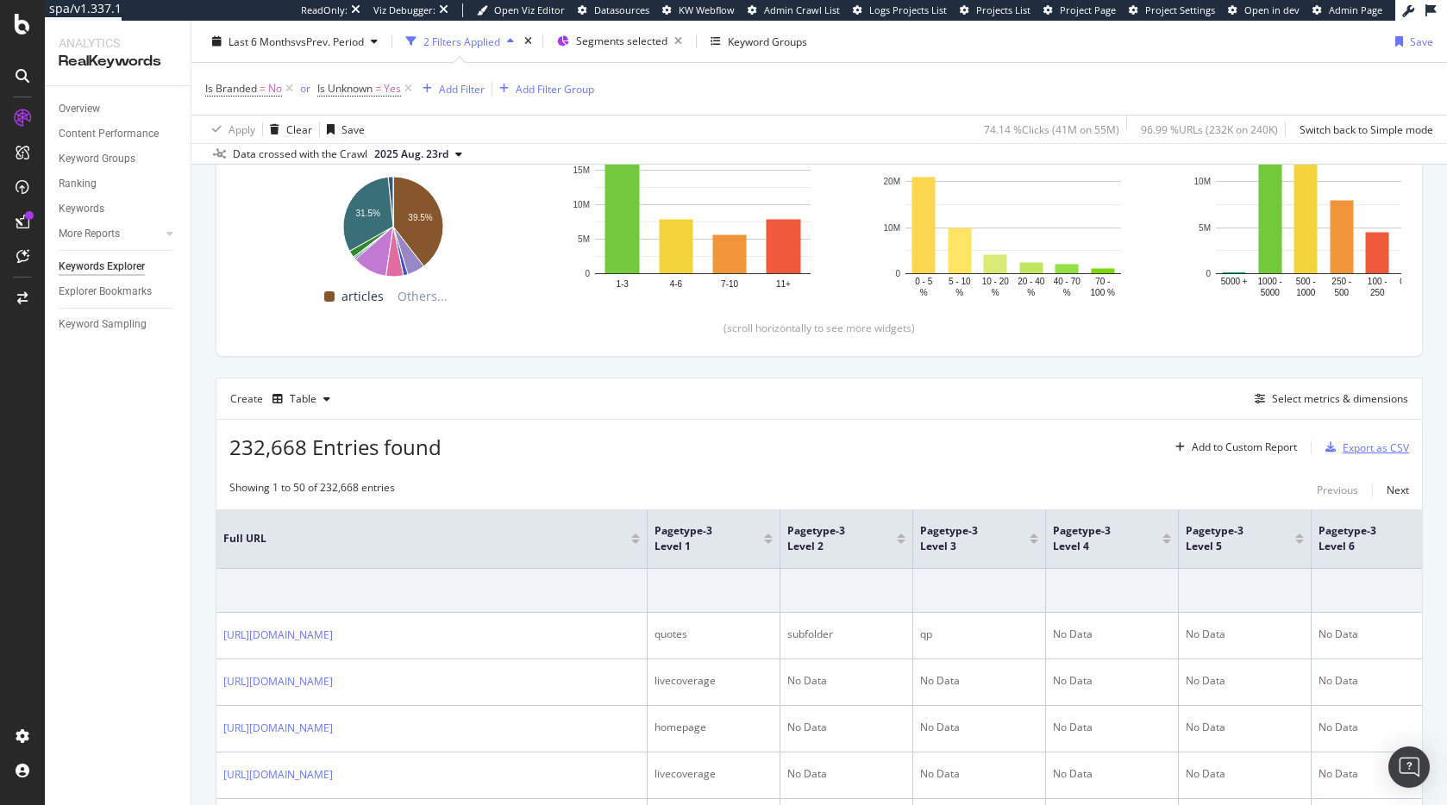
scroll to position [0, 0]
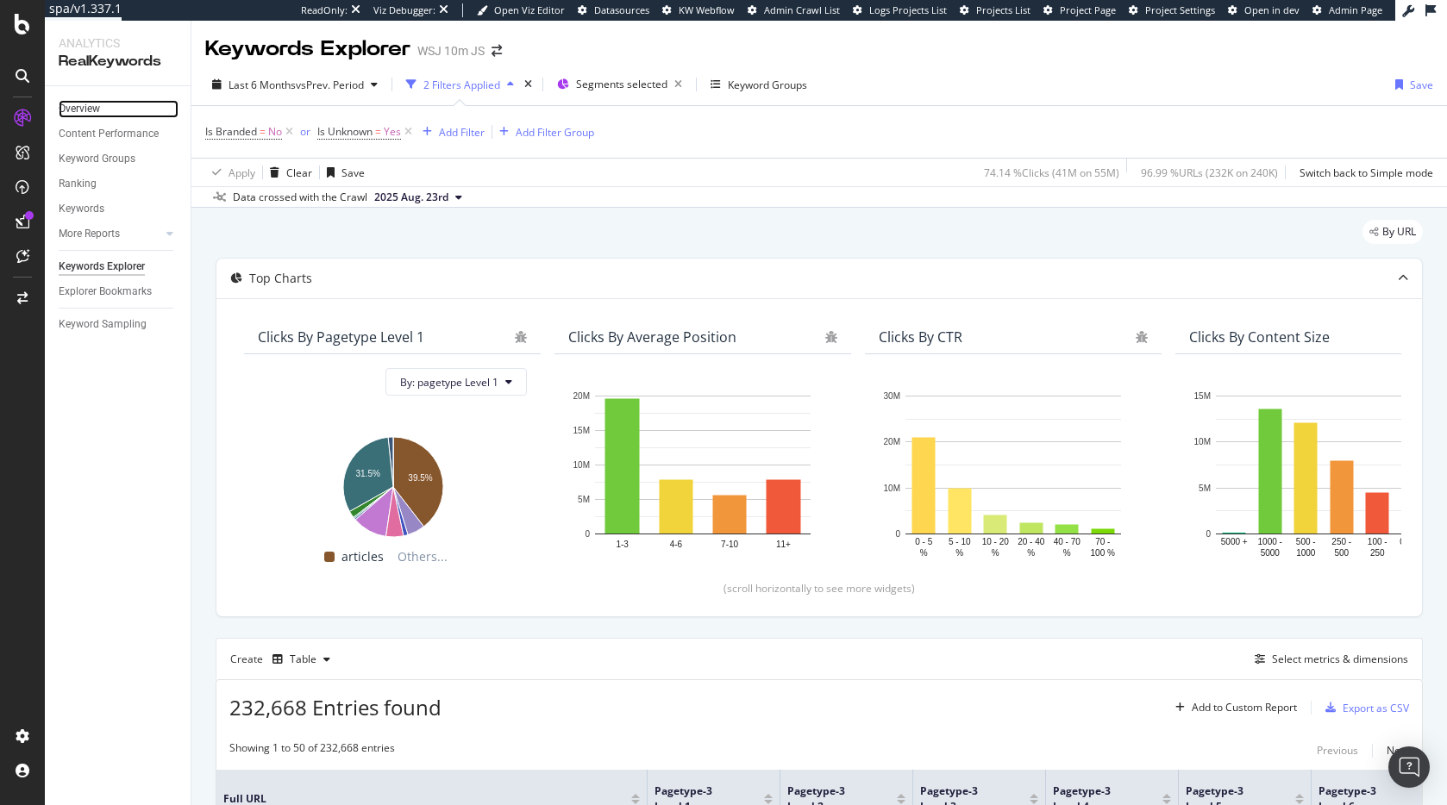
click at [111, 108] on link "Overview" at bounding box center [119, 109] width 120 height 18
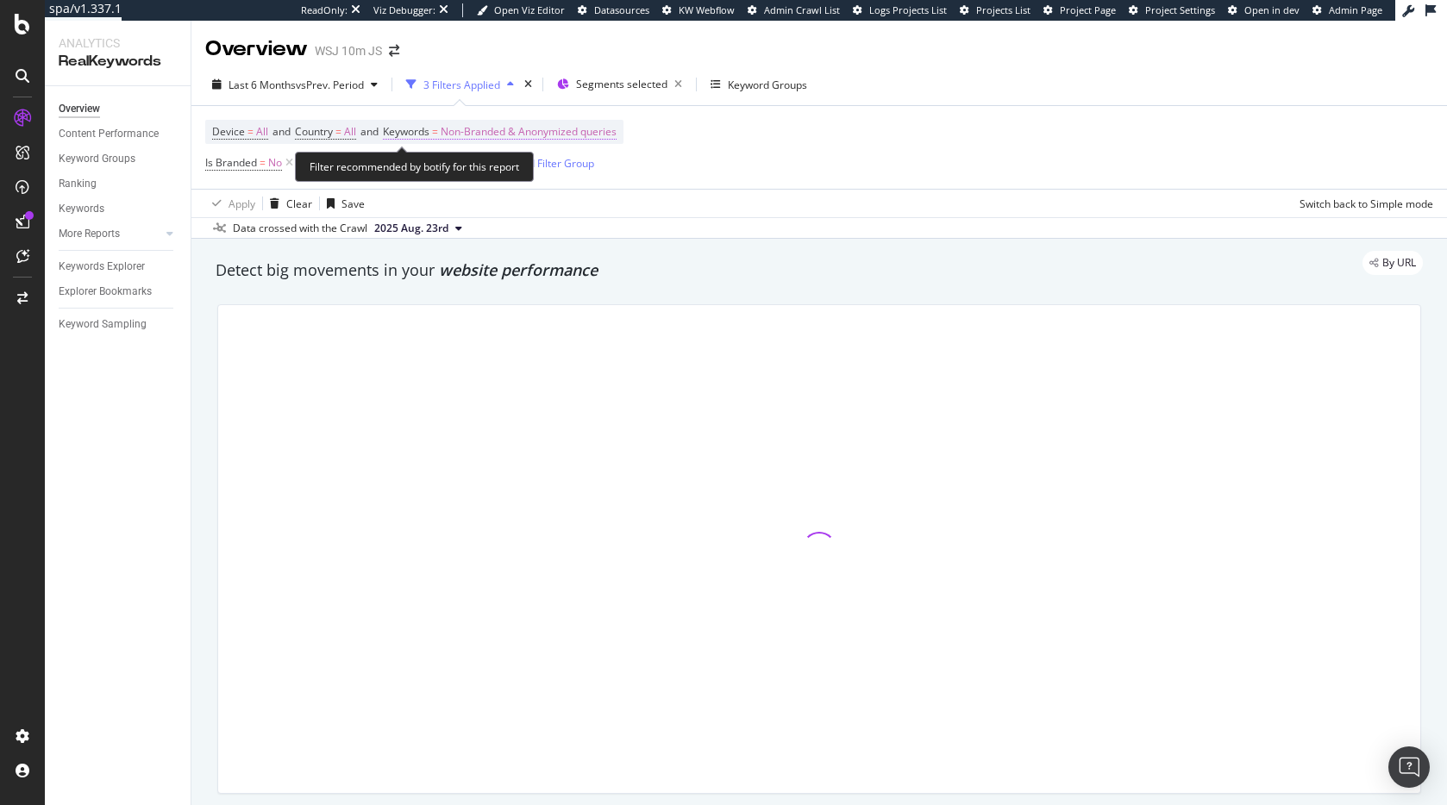
click at [585, 133] on span "Non-Branded & Anonymized queries" at bounding box center [529, 132] width 176 height 24
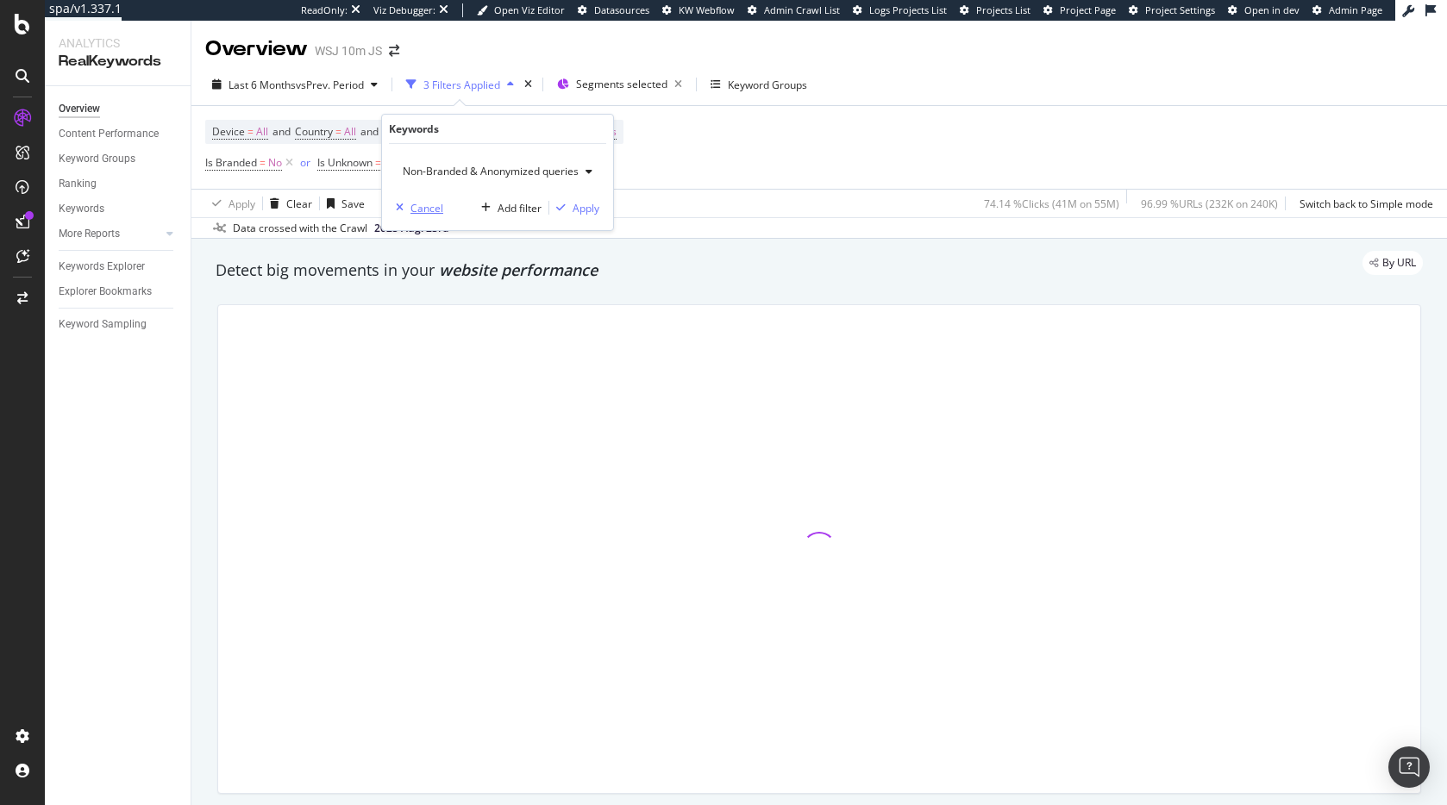
click at [421, 210] on div "Cancel" at bounding box center [426, 208] width 33 height 15
click at [282, 162] on icon at bounding box center [289, 162] width 15 height 17
drag, startPoint x: 290, startPoint y: 160, endPoint x: 761, endPoint y: 97, distance: 475.8
click at [290, 160] on icon at bounding box center [296, 162] width 15 height 17
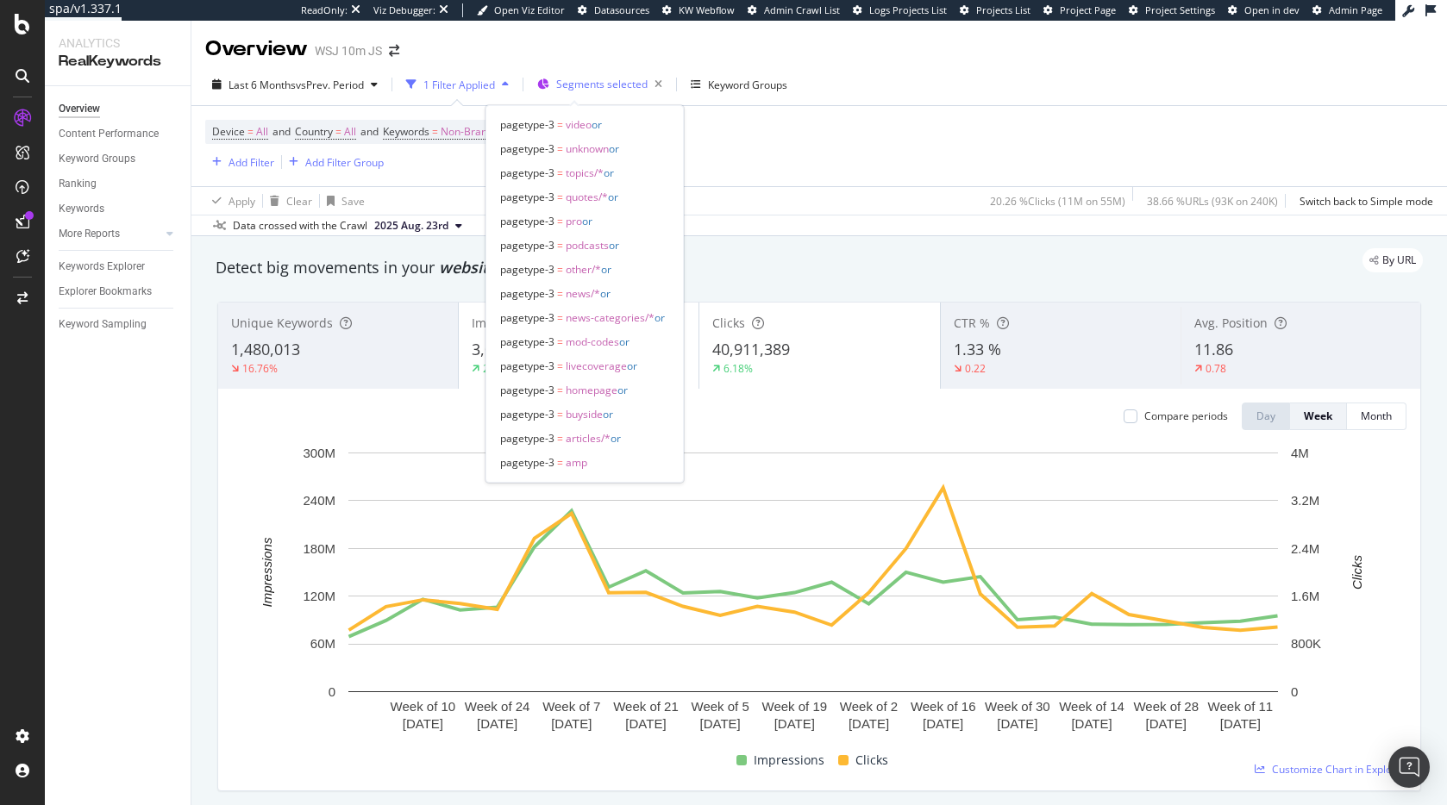
click at [571, 78] on span "Segments selected" at bounding box center [601, 84] width 91 height 15
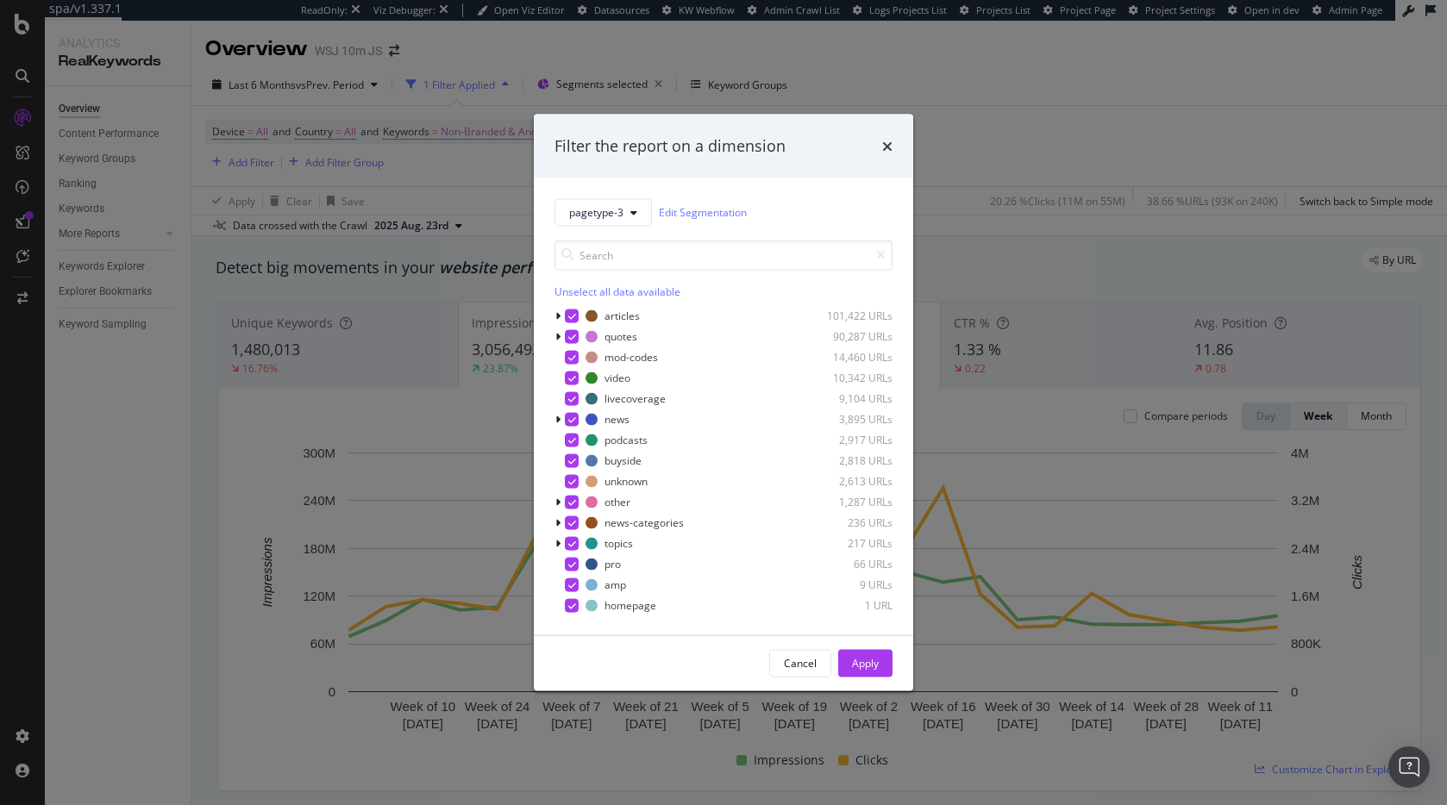
click at [654, 293] on div "Unselect all data available" at bounding box center [723, 291] width 338 height 15
click at [866, 669] on div "Apply" at bounding box center [865, 663] width 27 height 15
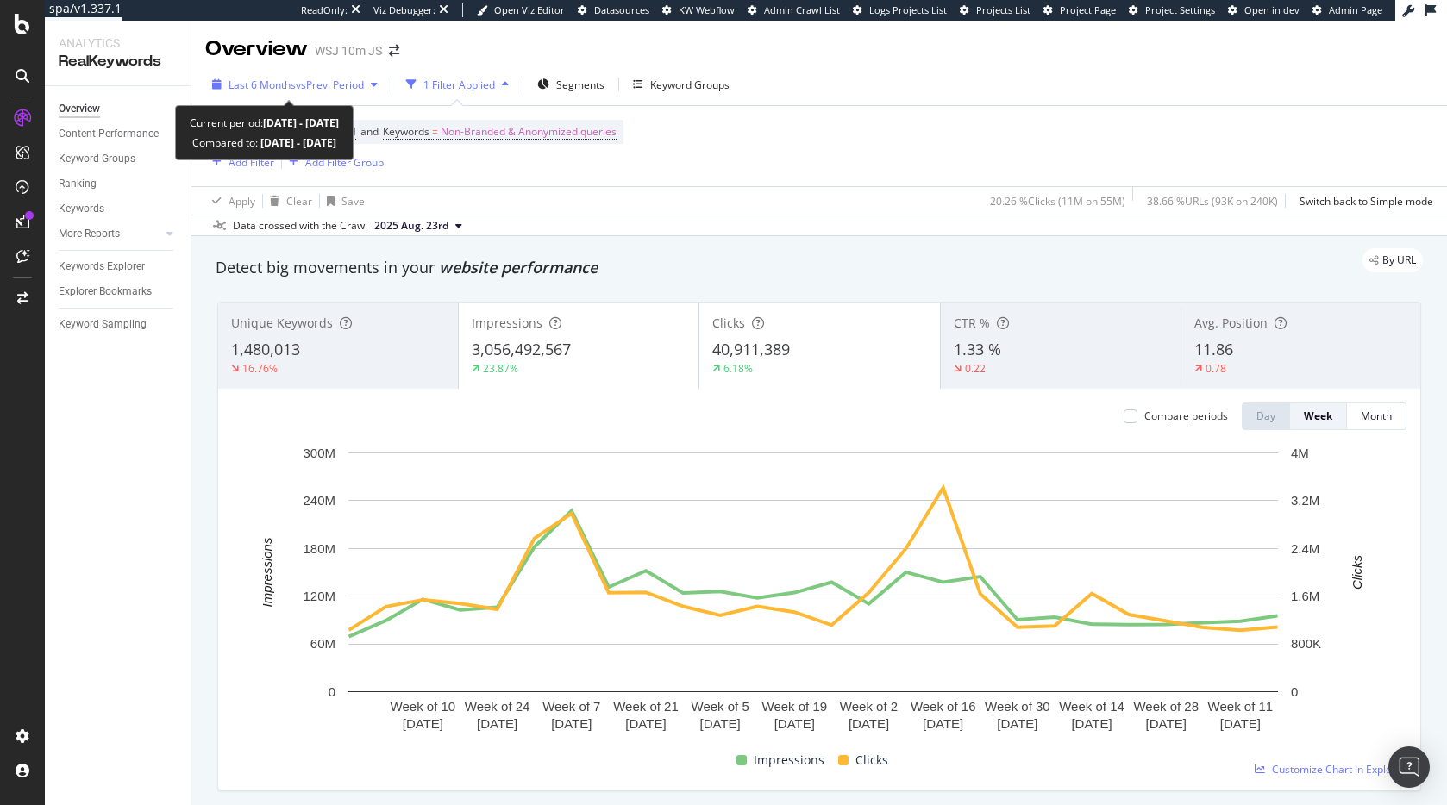
click at [285, 86] on span "Last 6 Months" at bounding box center [261, 85] width 67 height 15
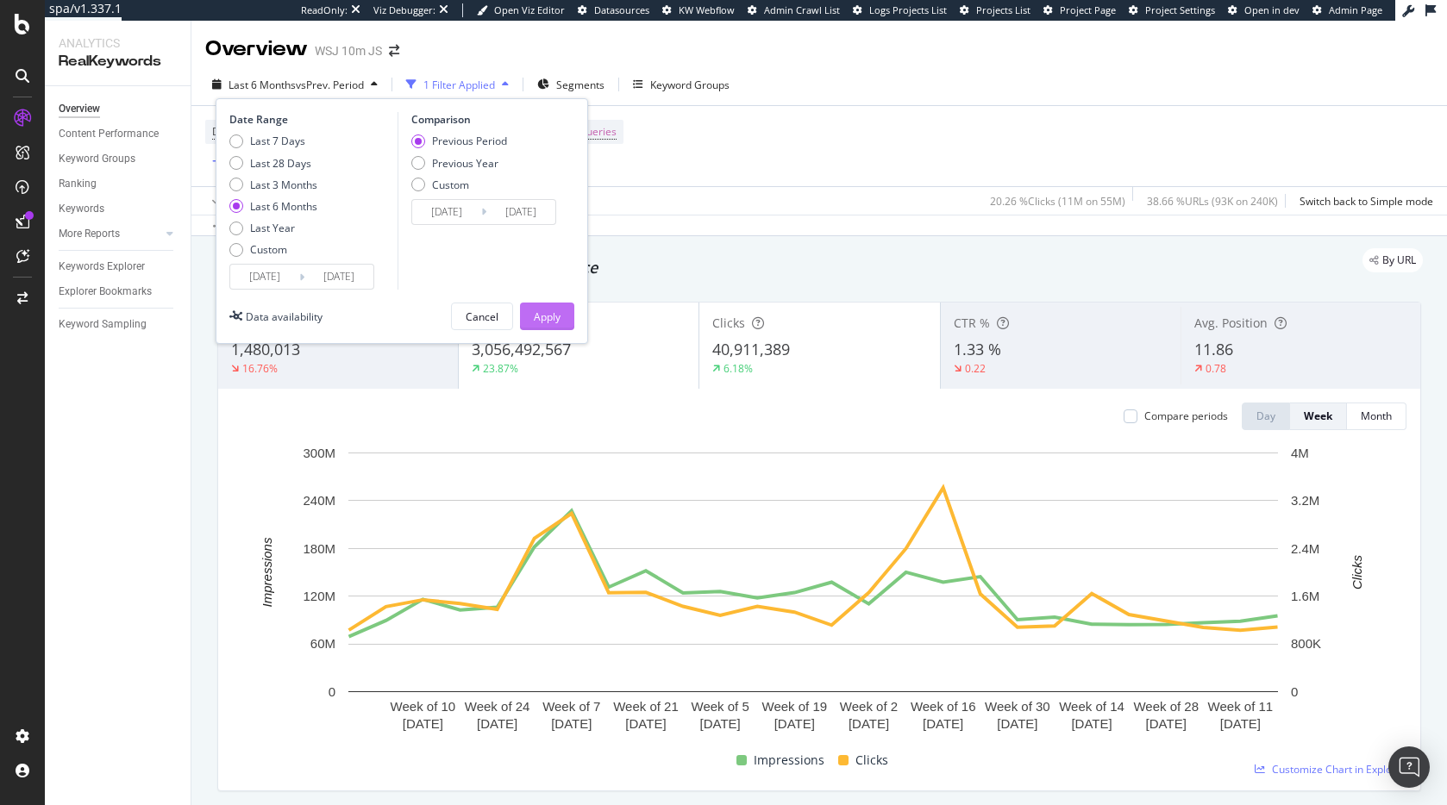
click at [553, 316] on div "Apply" at bounding box center [547, 317] width 27 height 15
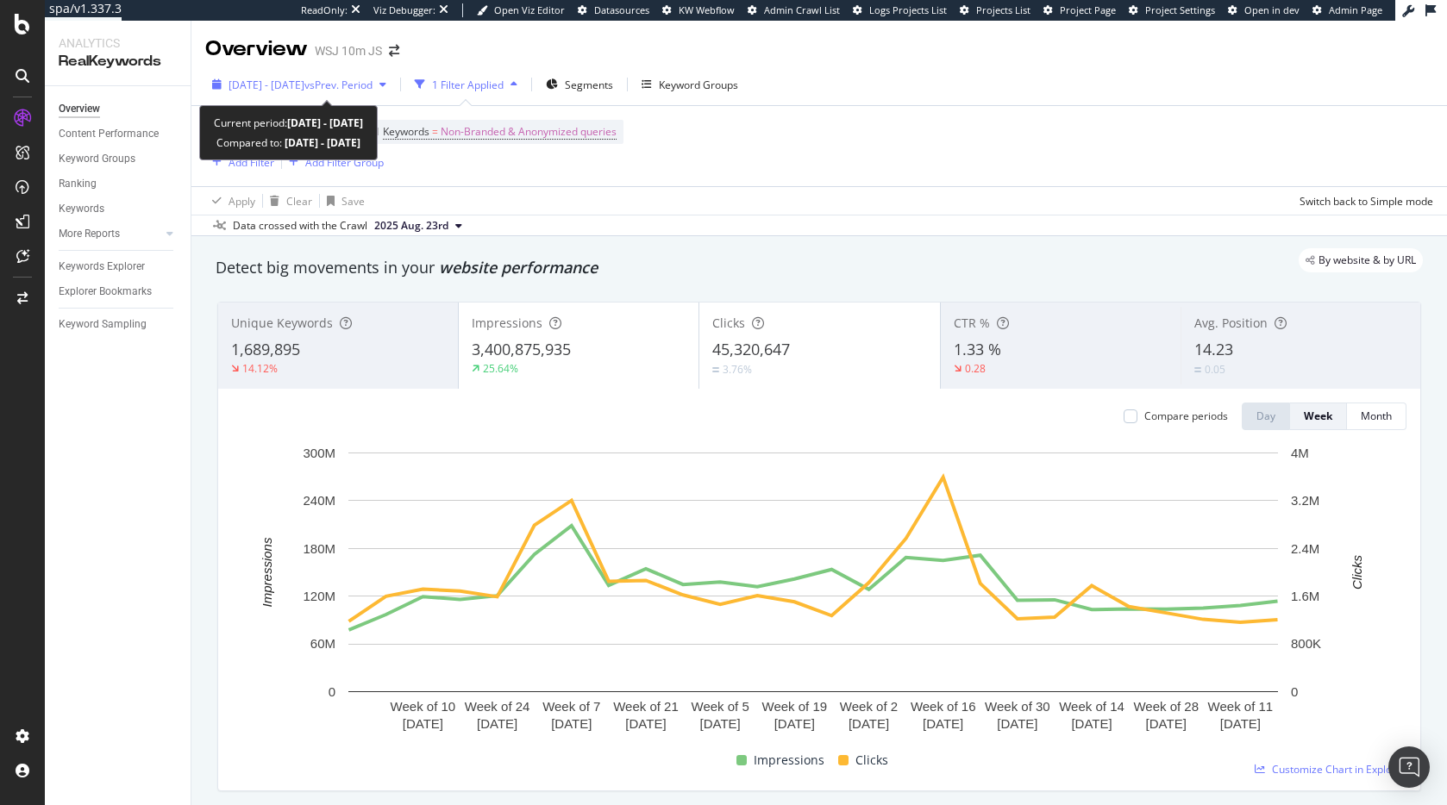
click at [360, 88] on span "vs Prev. Period" at bounding box center [338, 85] width 68 height 15
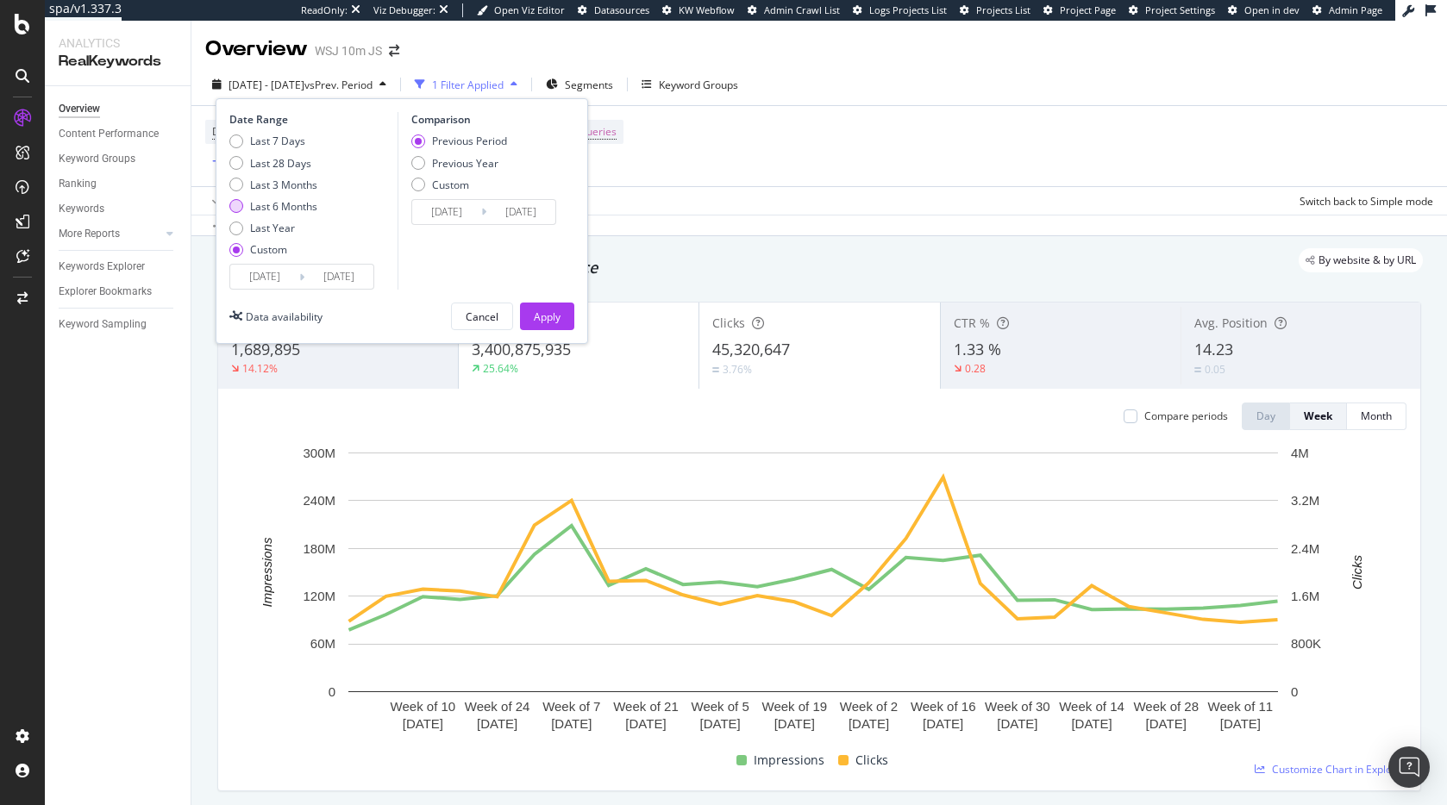
click at [295, 200] on div "Last 6 Months" at bounding box center [283, 206] width 67 height 15
type input "[DATE]"
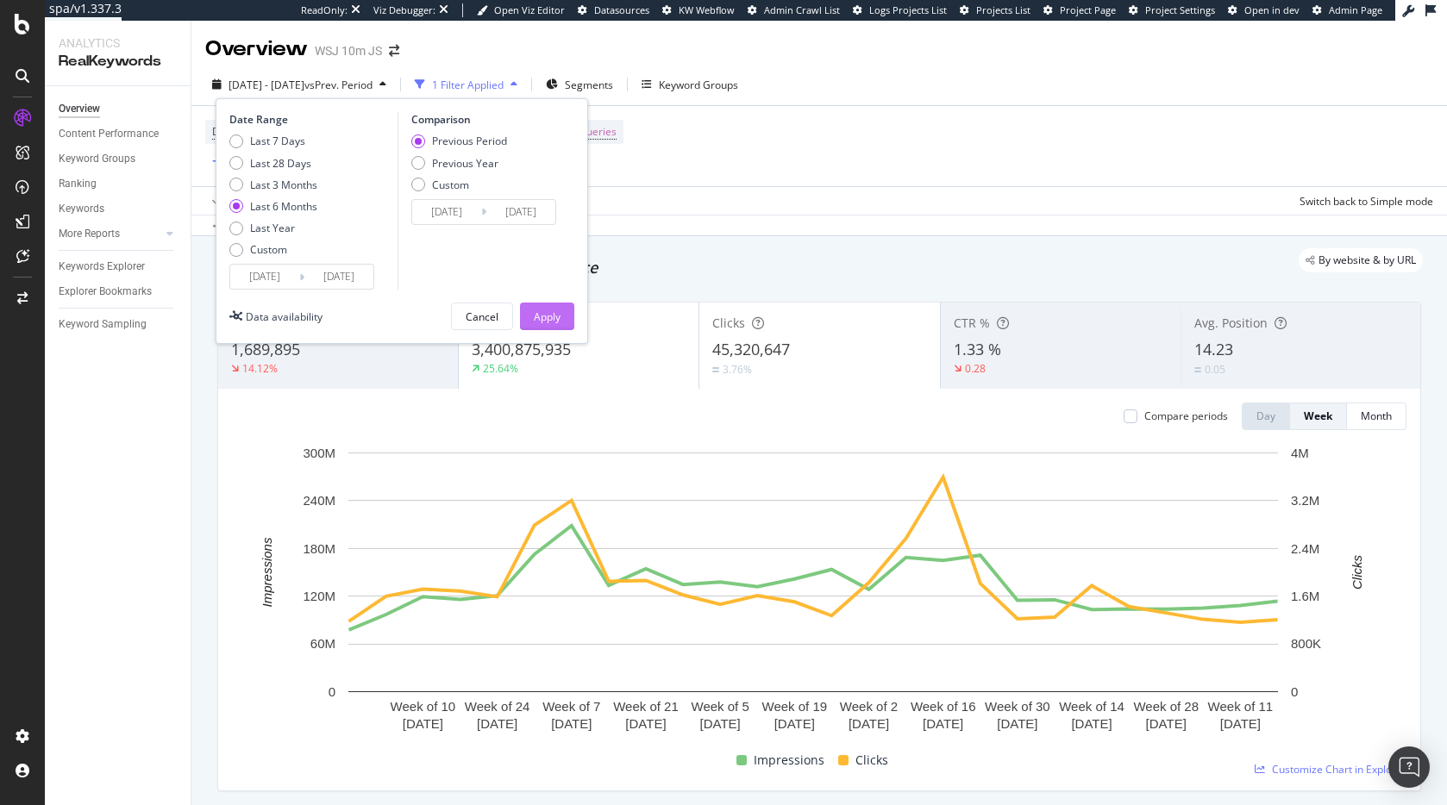
click at [543, 315] on div "Apply" at bounding box center [547, 317] width 27 height 15
